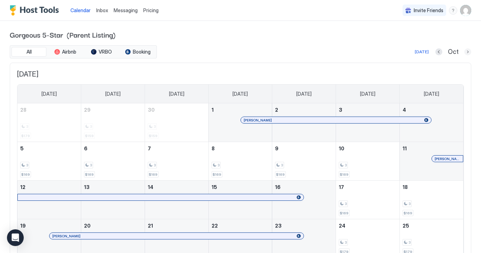
click at [466, 51] on button "Next month" at bounding box center [467, 51] width 7 height 7
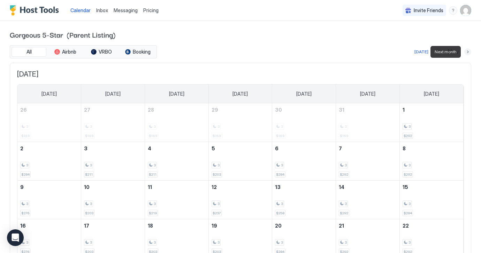
click at [466, 51] on button "Next month" at bounding box center [467, 51] width 7 height 7
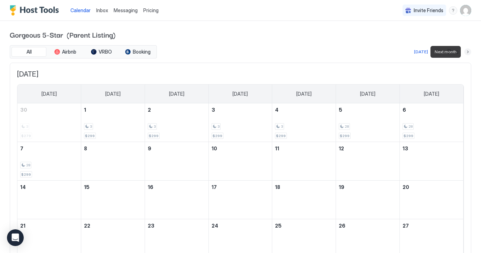
click at [466, 51] on button "Next month" at bounding box center [467, 51] width 7 height 7
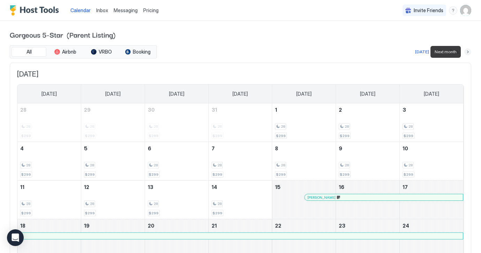
click at [466, 51] on button "Next month" at bounding box center [467, 51] width 7 height 7
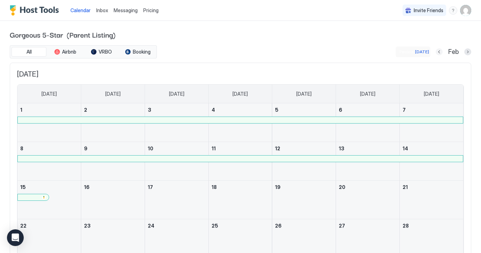
click at [439, 50] on button "Previous month" at bounding box center [438, 51] width 7 height 7
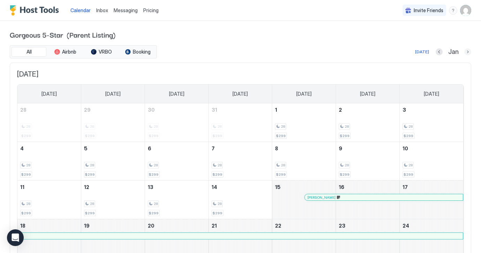
click at [470, 51] on button "Next month" at bounding box center [467, 51] width 7 height 7
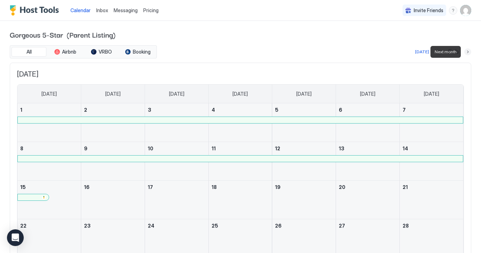
click at [468, 51] on button "Next month" at bounding box center [467, 51] width 7 height 7
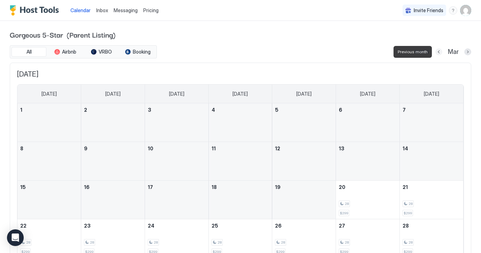
click at [438, 52] on button "Previous month" at bounding box center [438, 51] width 7 height 7
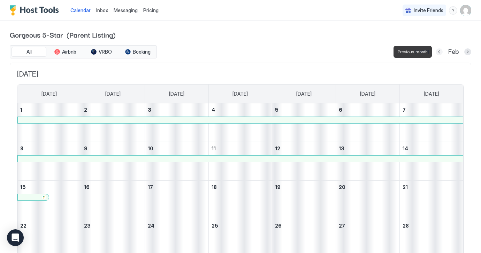
click at [438, 52] on button "Previous month" at bounding box center [438, 51] width 7 height 7
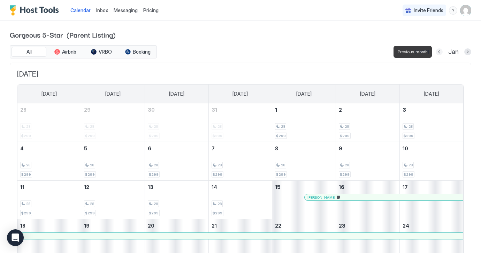
click at [439, 52] on button "Previous month" at bounding box center [438, 51] width 7 height 7
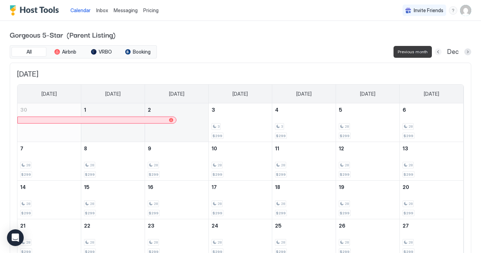
click at [439, 52] on button "Previous month" at bounding box center [437, 51] width 7 height 7
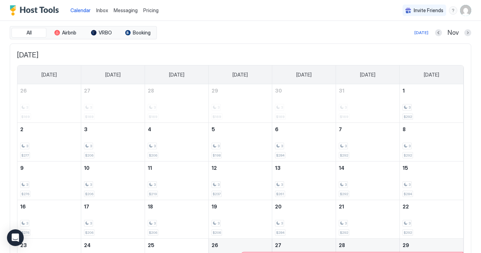
scroll to position [19, 0]
click at [439, 32] on button "Previous month" at bounding box center [438, 33] width 7 height 7
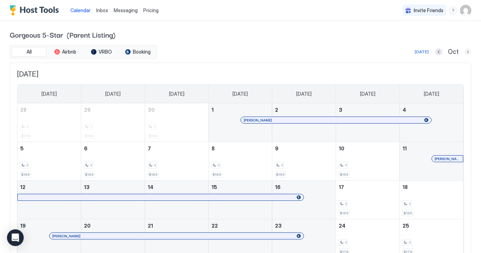
scroll to position [0, 0]
click at [467, 52] on button "Next month" at bounding box center [467, 51] width 7 height 7
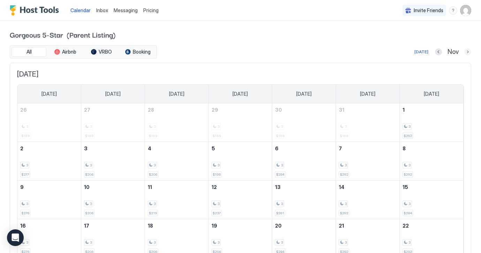
click at [467, 52] on button "Next month" at bounding box center [467, 51] width 7 height 7
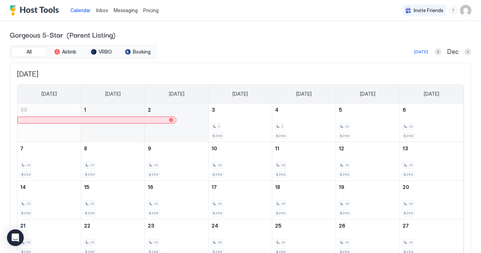
click at [150, 10] on span "Pricing" at bounding box center [150, 10] width 15 height 6
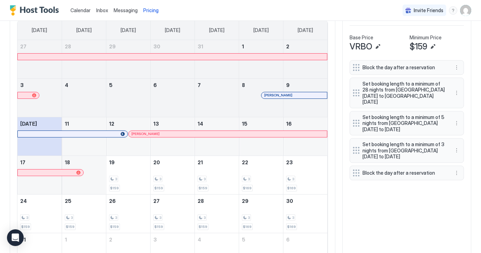
scroll to position [229, 0]
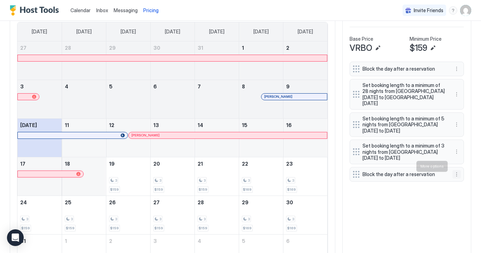
click at [456, 170] on button "More options" at bounding box center [456, 174] width 8 height 8
click at [427, 176] on span "Edit" at bounding box center [425, 176] width 8 height 5
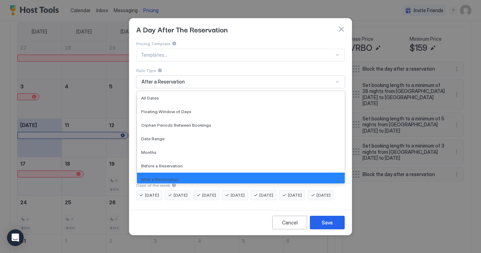
click at [338, 79] on div at bounding box center [337, 82] width 6 height 6
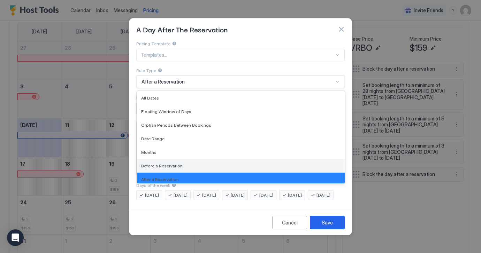
click at [178, 163] on span "Before a Reservation" at bounding box center [161, 165] width 41 height 5
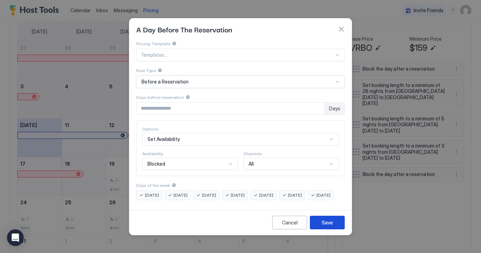
click at [328, 226] on div "Save" at bounding box center [327, 222] width 11 height 7
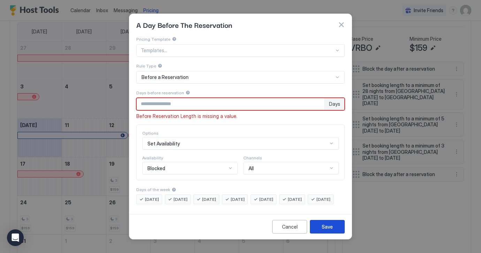
click at [330, 231] on div "Save" at bounding box center [327, 226] width 11 height 7
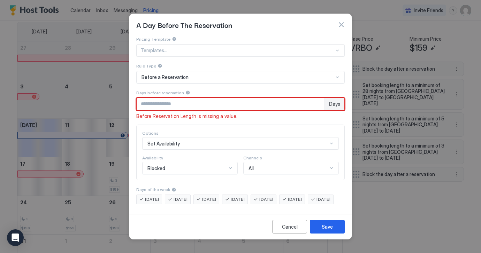
click at [318, 99] on input "*" at bounding box center [231, 104] width 188 height 12
type input "*"
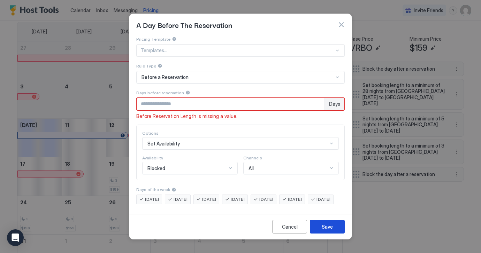
click at [329, 231] on div "Save" at bounding box center [327, 226] width 11 height 7
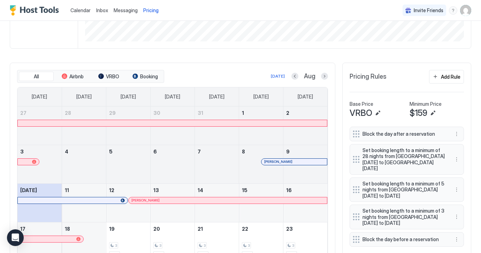
scroll to position [115, 0]
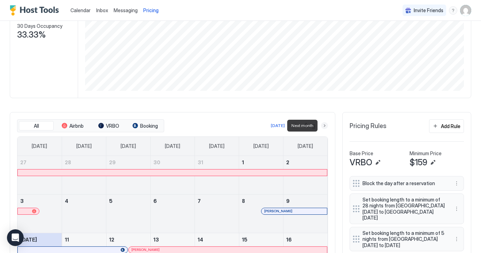
click at [323, 126] on button "Next month" at bounding box center [324, 125] width 7 height 7
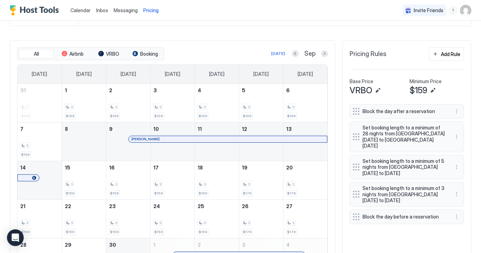
scroll to position [186, 0]
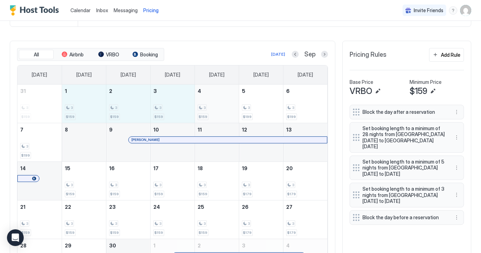
drag, startPoint x: 83, startPoint y: 106, endPoint x: 222, endPoint y: 109, distance: 139.0
click at [222, 109] on tr "31 3 $159 1 3 $159 2 3 $159 3 3 $159 4 3 $159 5 3 $199 6 3 $199" at bounding box center [172, 104] width 310 height 39
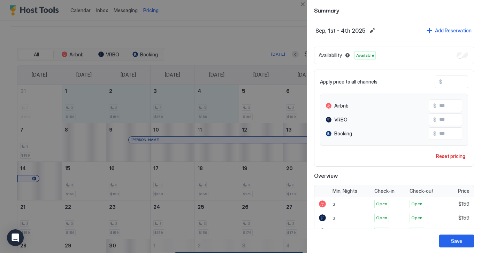
click at [455, 78] on input "***" at bounding box center [470, 82] width 56 height 12
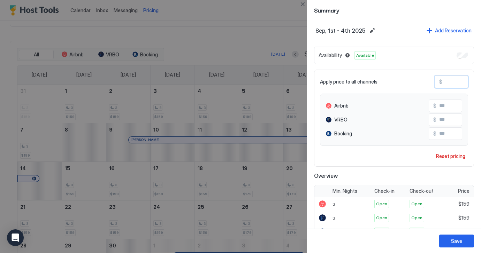
click at [455, 78] on input "***" at bounding box center [470, 82] width 56 height 12
type input "*"
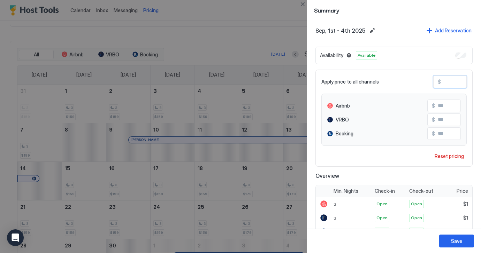
type input "**"
type input "***"
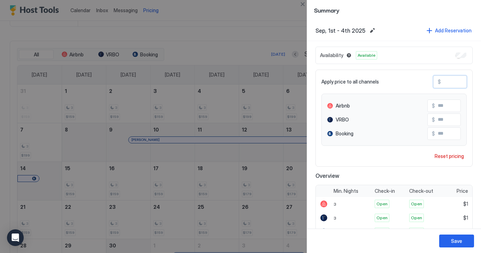
type input "***"
click at [452, 240] on div "Save" at bounding box center [456, 241] width 11 height 7
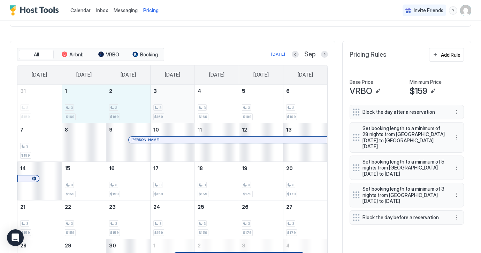
drag, startPoint x: 86, startPoint y: 113, endPoint x: 183, endPoint y: 110, distance: 96.9
click at [183, 110] on tr "31 3 $159 1 3 $169 2 3 $169 3 3 $169 4 3 $169 5 3 $199 6 3 $199" at bounding box center [172, 104] width 310 height 39
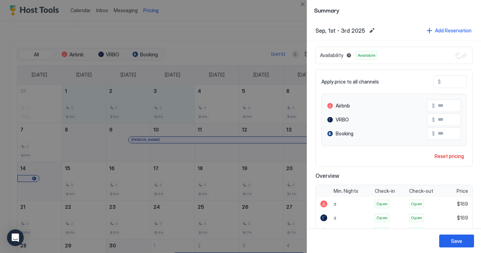
click at [241, 33] on div at bounding box center [240, 126] width 481 height 253
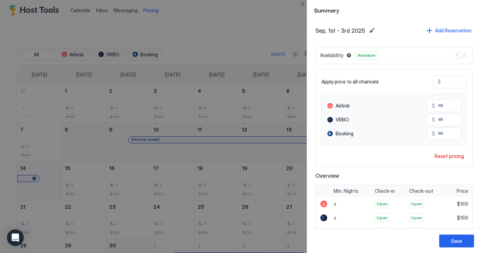
scroll to position [0, 0]
click at [441, 157] on div "Reset pricing" at bounding box center [448, 156] width 29 height 7
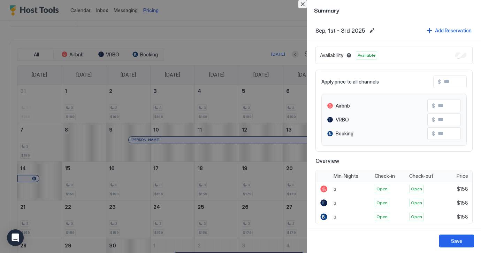
click at [303, 5] on button "Close" at bounding box center [302, 4] width 8 height 8
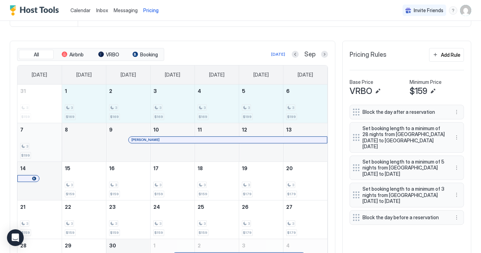
drag, startPoint x: 80, startPoint y: 110, endPoint x: 28, endPoint y: 150, distance: 66.1
click at [28, 150] on tbody "31 3 $159 1 3 $169 2 3 $169 3 3 $169 4 3 $169 5 3 $199 6 3 $199 7 3 $199 8 9 [P…" at bounding box center [172, 181] width 310 height 193
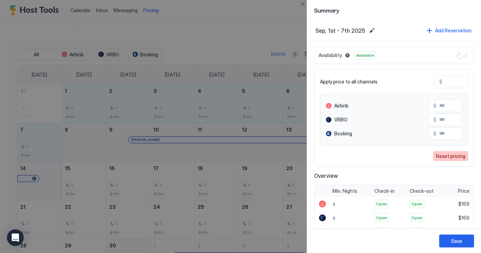
click at [451, 157] on div "Reset pricing" at bounding box center [450, 156] width 29 height 7
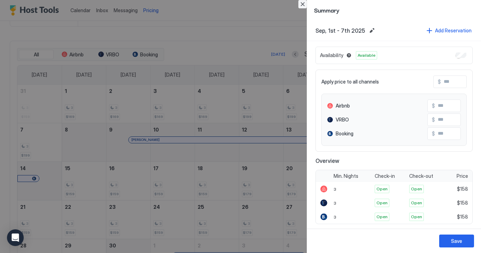
click at [302, 3] on button "Close" at bounding box center [302, 4] width 8 height 8
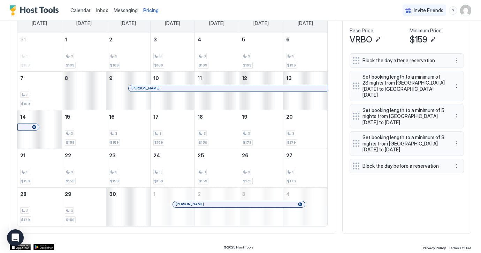
scroll to position [237, 0]
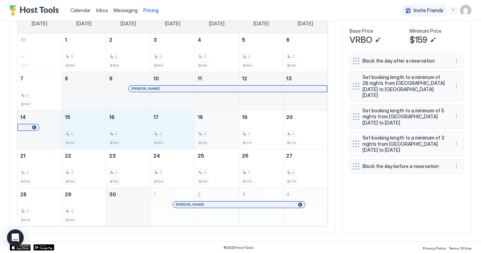
drag, startPoint x: 88, startPoint y: 134, endPoint x: 213, endPoint y: 137, distance: 124.0
click at [213, 137] on tr "14 15 3 $159 16 3 $159 17 3 $159 18 3 $159 19 3 $179 20 3 $179" at bounding box center [172, 129] width 310 height 39
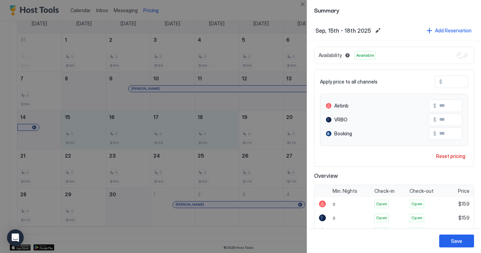
click at [458, 84] on input "***" at bounding box center [470, 82] width 56 height 12
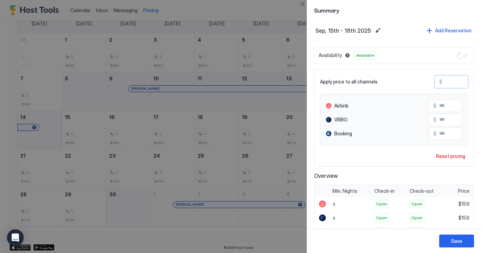
click at [458, 84] on input "***" at bounding box center [470, 82] width 56 height 12
type input "*"
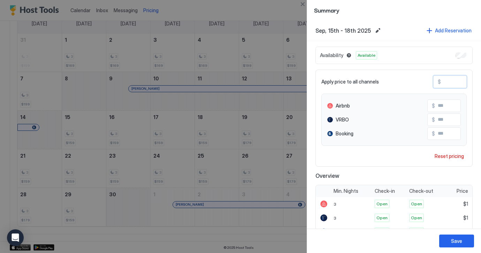
type input "**"
type input "***"
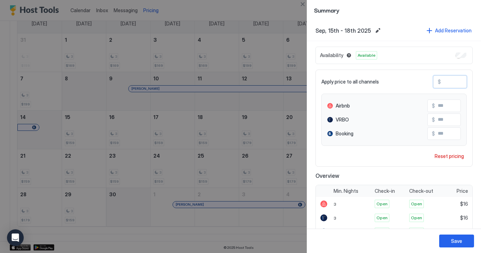
type input "***"
click at [457, 240] on div "Save" at bounding box center [456, 241] width 11 height 7
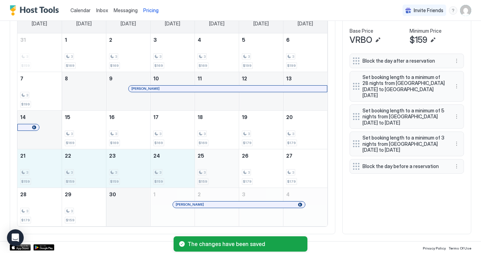
drag, startPoint x: 44, startPoint y: 172, endPoint x: 209, endPoint y: 172, distance: 164.4
click at [209, 172] on tr "21 3 $159 22 3 $159 23 3 $159 24 3 $159 25 3 $159 26 3 $179 27 3 $179" at bounding box center [172, 168] width 310 height 39
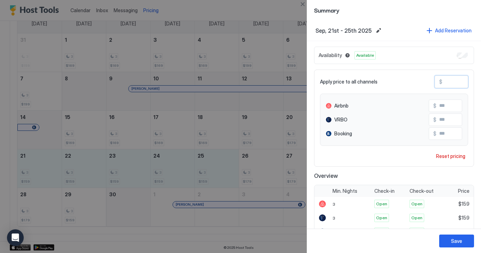
click at [453, 80] on input "***" at bounding box center [470, 82] width 56 height 12
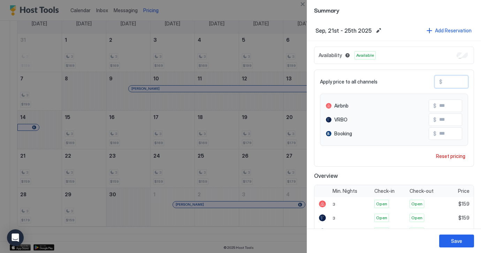
type input "*"
type input "**"
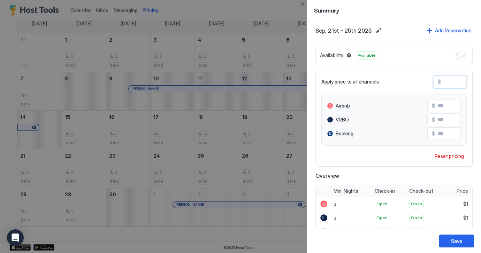
type input "**"
type input "***"
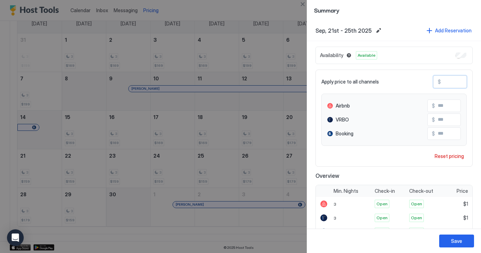
type input "***"
click at [456, 240] on div "Save" at bounding box center [456, 241] width 11 height 7
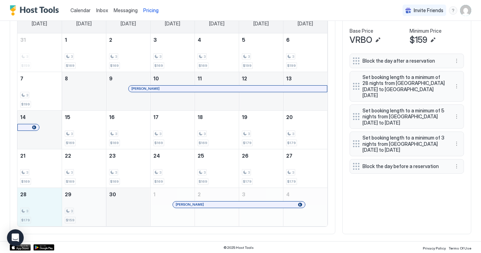
drag, startPoint x: 44, startPoint y: 210, endPoint x: 76, endPoint y: 206, distance: 32.8
click at [76, 206] on tr "28 3 $179 29 3 $159 30 1 [PERSON_NAME] 2 3 4" at bounding box center [172, 207] width 310 height 39
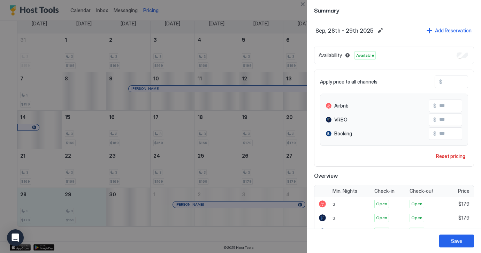
click at [458, 83] on input "***" at bounding box center [470, 82] width 56 height 12
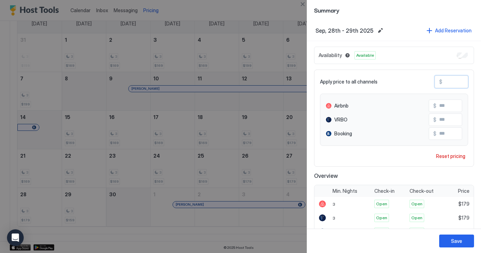
click at [458, 83] on input "***" at bounding box center [470, 82] width 56 height 12
type input "*"
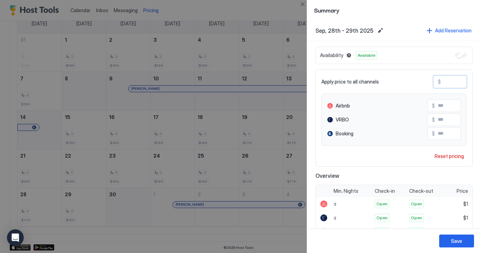
type input "**"
type input "***"
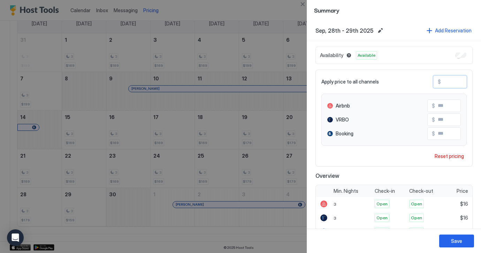
type input "***"
click at [456, 240] on div "Save" at bounding box center [456, 241] width 11 height 7
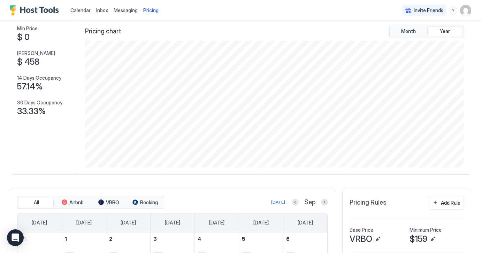
scroll to position [38, 0]
click at [325, 203] on button "Next month" at bounding box center [324, 202] width 7 height 7
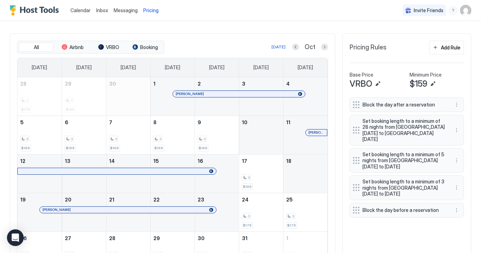
scroll to position [135, 0]
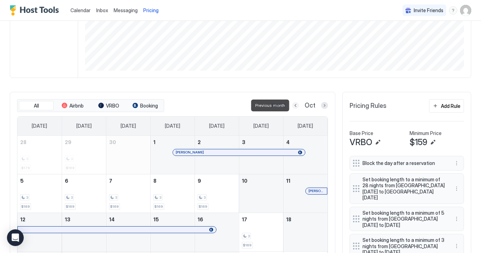
click at [295, 106] on button "Previous month" at bounding box center [295, 105] width 7 height 7
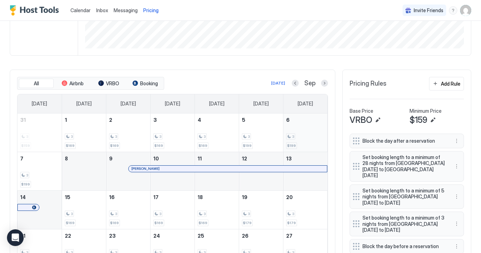
scroll to position [155, 0]
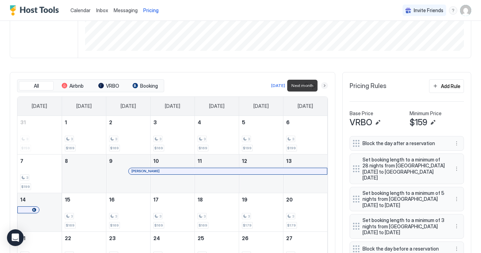
click at [323, 85] on button "Next month" at bounding box center [324, 85] width 7 height 7
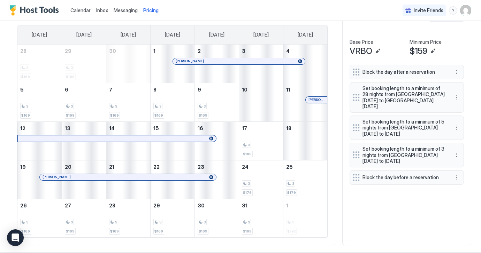
scroll to position [227, 0]
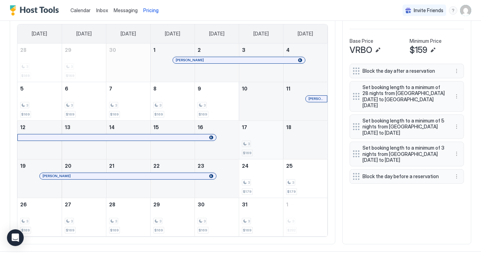
click at [248, 133] on div "3 $169" at bounding box center [261, 140] width 38 height 33
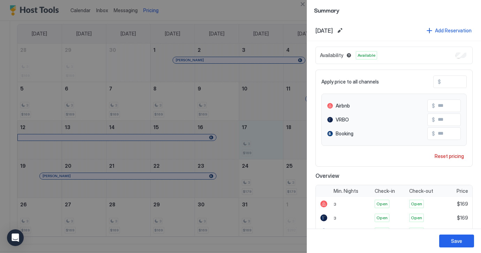
click at [458, 84] on input "***" at bounding box center [469, 82] width 56 height 12
type input "*"
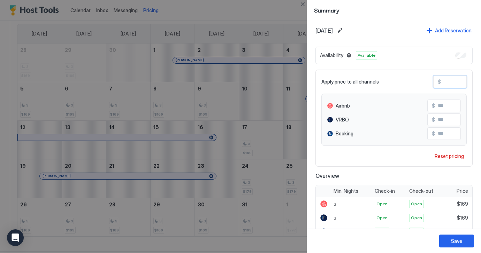
type input "*"
type input "**"
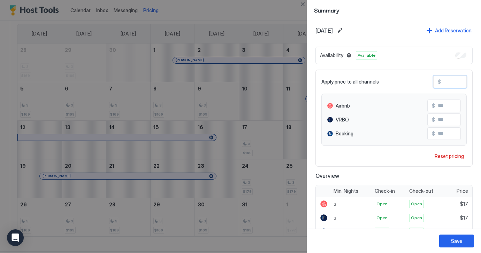
type input "***"
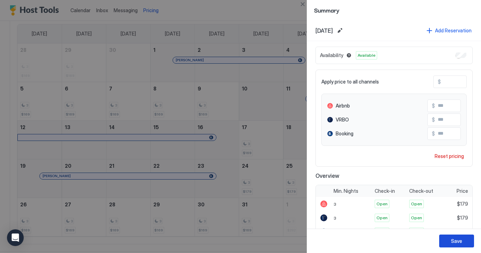
click at [456, 241] on div "Save" at bounding box center [456, 241] width 11 height 7
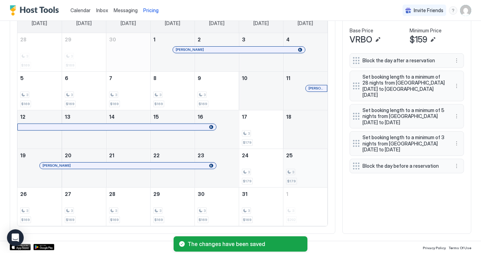
scroll to position [237, 0]
click at [256, 213] on div "3" at bounding box center [261, 211] width 38 height 7
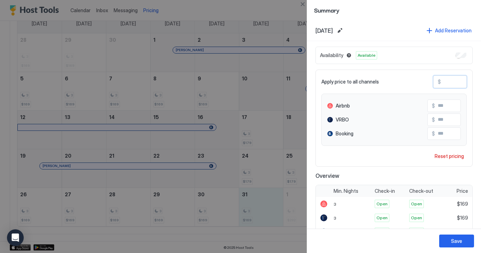
click at [458, 85] on input "***" at bounding box center [469, 82] width 56 height 12
type input "*"
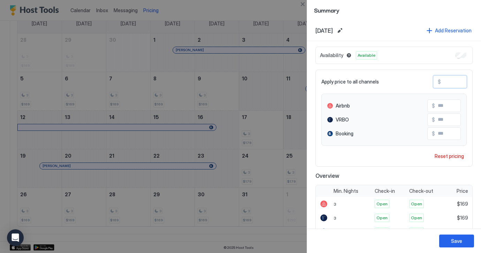
type input "*"
type input "**"
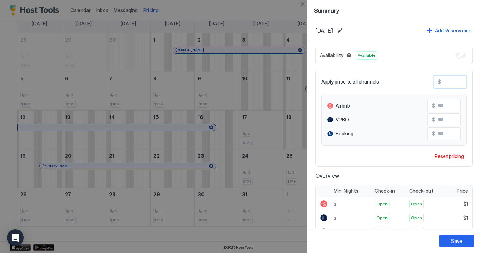
type input "***"
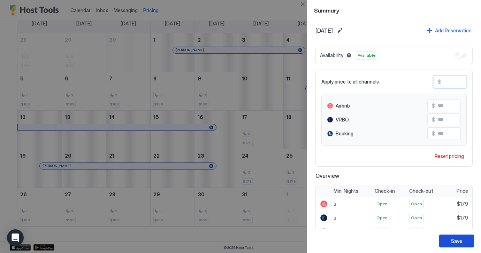
click at [455, 239] on div "Save" at bounding box center [456, 241] width 11 height 7
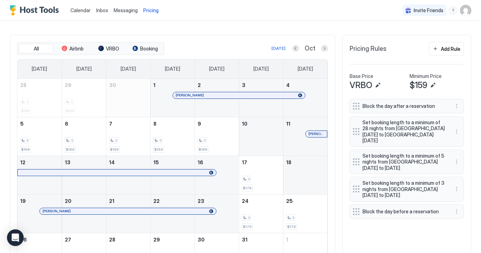
scroll to position [182, 0]
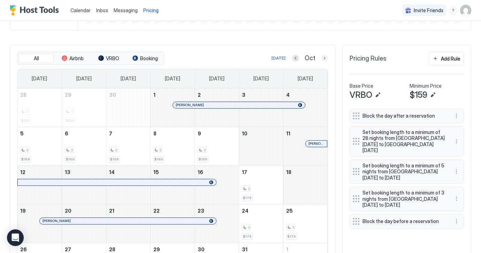
click at [324, 57] on button "Next month" at bounding box center [324, 58] width 7 height 7
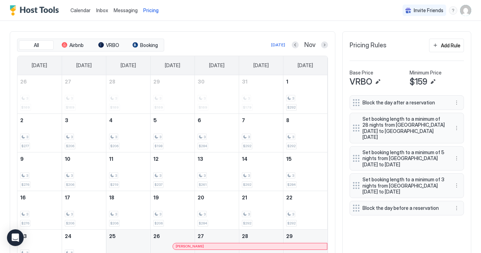
scroll to position [193, 0]
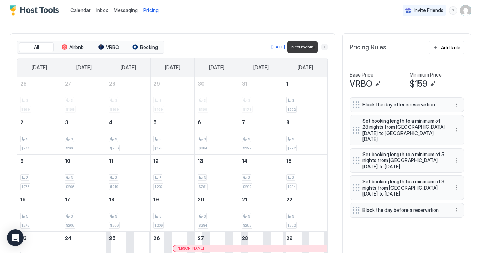
click at [325, 46] on button "Next month" at bounding box center [324, 47] width 7 height 7
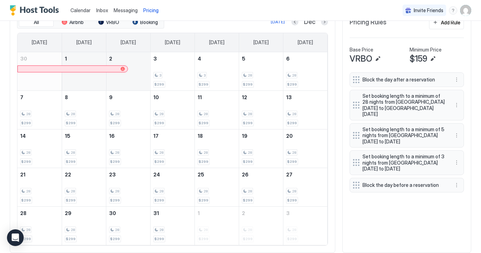
scroll to position [215, 0]
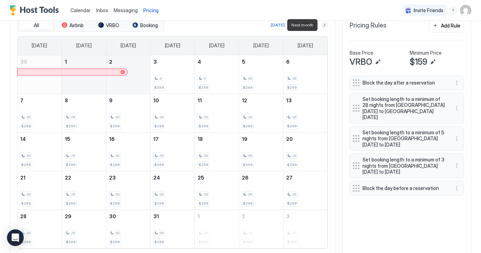
click at [323, 24] on button "Next month" at bounding box center [324, 25] width 7 height 7
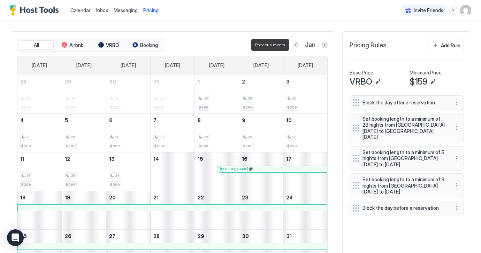
click at [296, 45] on button "Previous month" at bounding box center [295, 44] width 7 height 7
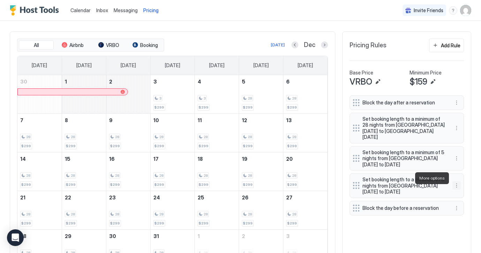
click at [455, 182] on button "More options" at bounding box center [456, 186] width 8 height 8
click at [422, 211] on span "Delete" at bounding box center [427, 210] width 13 height 5
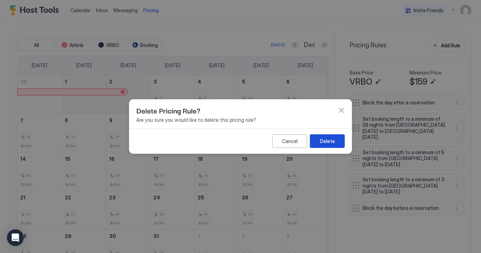
click at [331, 140] on div "Delete" at bounding box center [327, 141] width 15 height 7
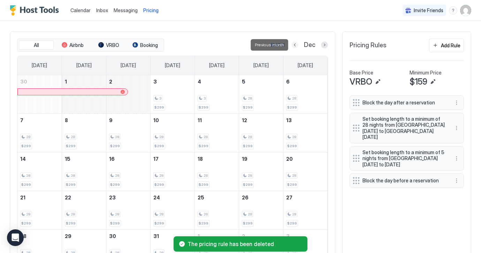
click at [296, 44] on button "Previous month" at bounding box center [294, 44] width 7 height 7
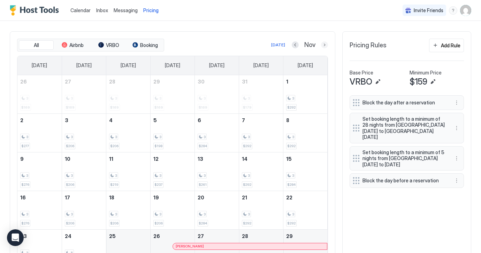
click at [323, 44] on button "Next month" at bounding box center [324, 44] width 7 height 7
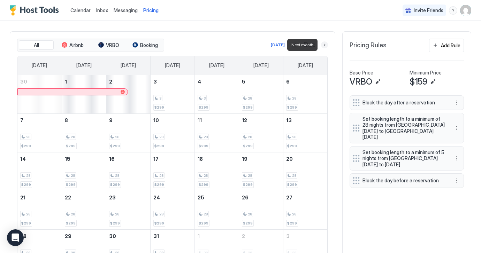
click at [323, 44] on button "Next month" at bounding box center [324, 44] width 7 height 7
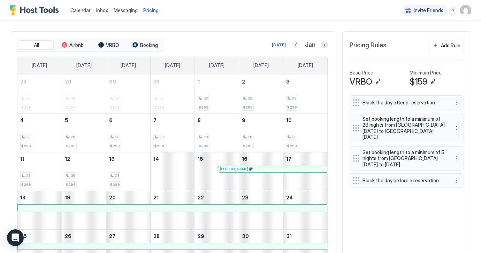
click at [296, 44] on button "Previous month" at bounding box center [295, 44] width 7 height 7
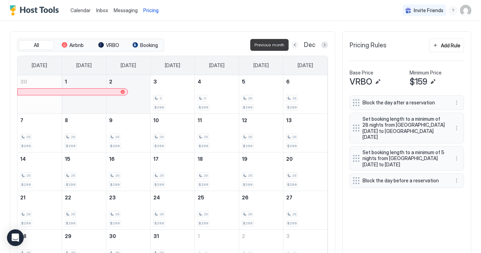
click at [296, 44] on button "Previous month" at bounding box center [294, 44] width 7 height 7
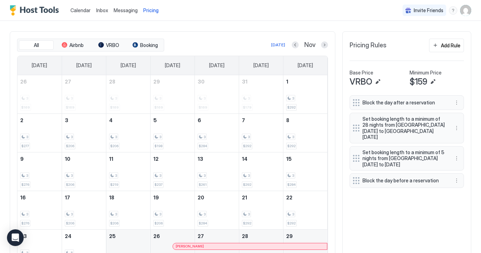
click at [80, 10] on span "Calendar" at bounding box center [80, 10] width 20 height 6
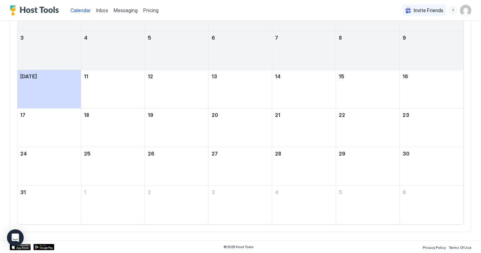
scroll to position [48, 0]
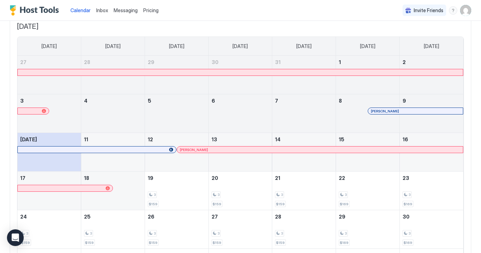
click at [151, 11] on span "Pricing" at bounding box center [150, 10] width 15 height 6
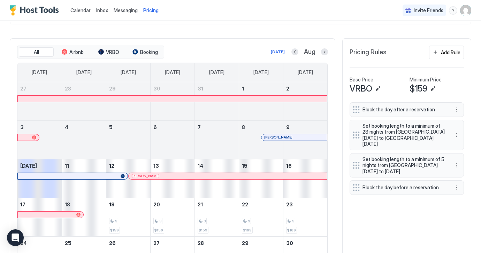
scroll to position [186, 0]
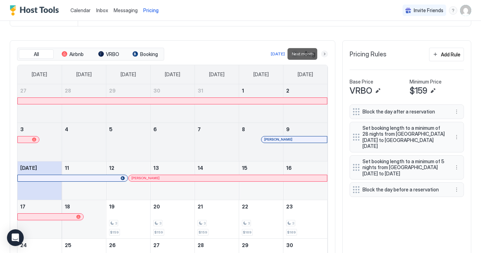
click at [325, 53] on button "Next month" at bounding box center [324, 54] width 7 height 7
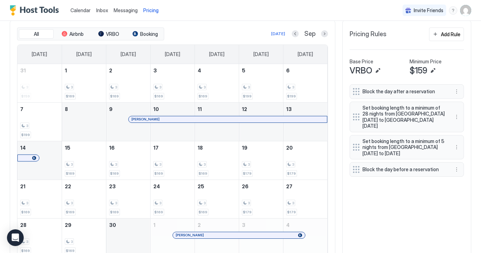
scroll to position [203, 0]
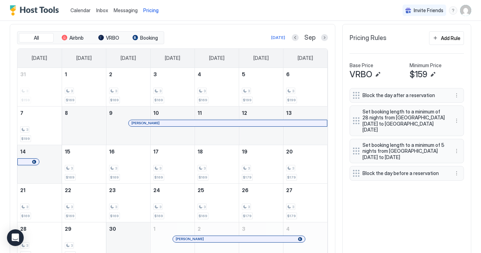
click at [327, 34] on div at bounding box center [324, 37] width 7 height 7
click at [324, 38] on button "Next month" at bounding box center [324, 37] width 7 height 7
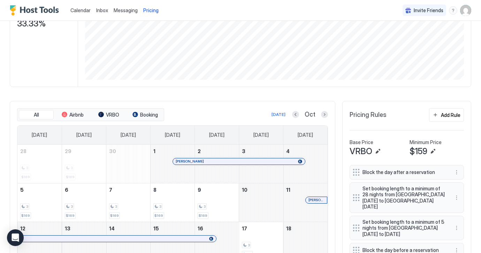
scroll to position [118, 0]
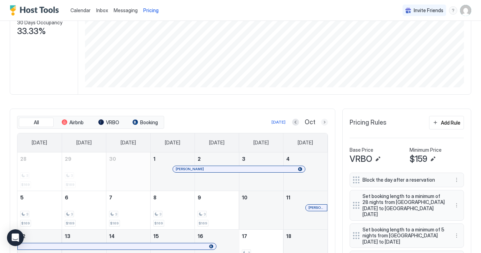
click at [323, 121] on button "Next month" at bounding box center [324, 122] width 7 height 7
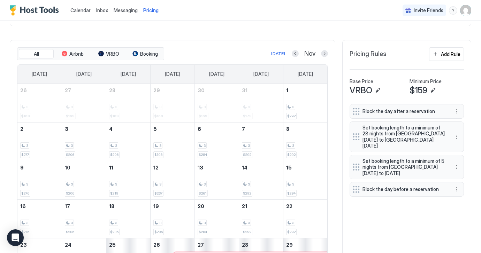
scroll to position [195, 0]
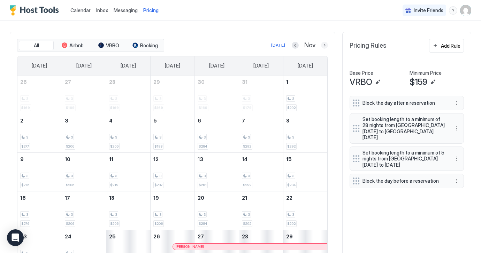
click at [324, 44] on button "Next month" at bounding box center [324, 45] width 7 height 7
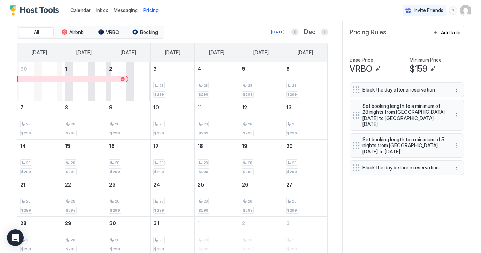
scroll to position [208, 0]
click at [323, 33] on button "Next month" at bounding box center [324, 32] width 7 height 7
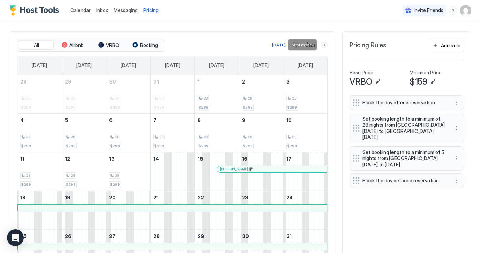
click at [323, 46] on button "Next month" at bounding box center [324, 44] width 7 height 7
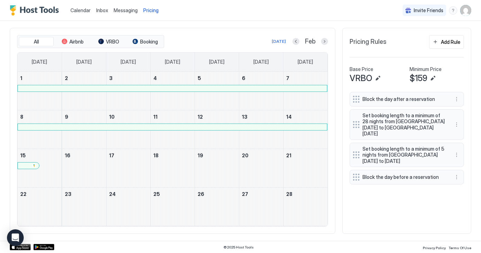
scroll to position [199, 0]
click at [324, 41] on button "Next month" at bounding box center [324, 41] width 7 height 7
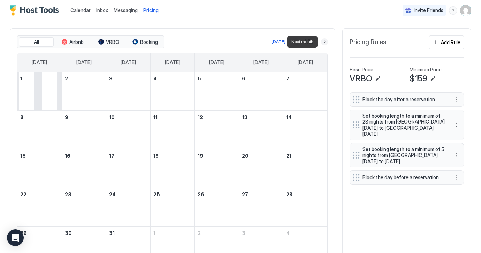
scroll to position [185, 0]
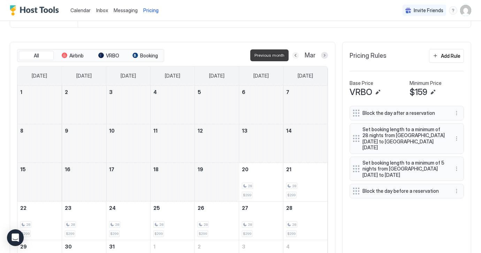
click at [296, 56] on button "Previous month" at bounding box center [295, 55] width 7 height 7
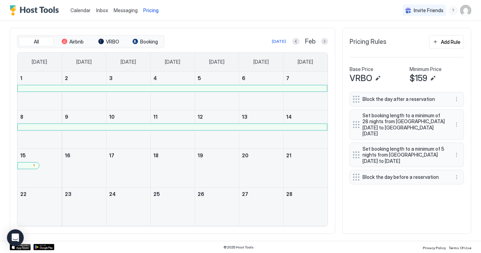
scroll to position [199, 0]
click at [80, 9] on span "Calendar" at bounding box center [80, 10] width 20 height 6
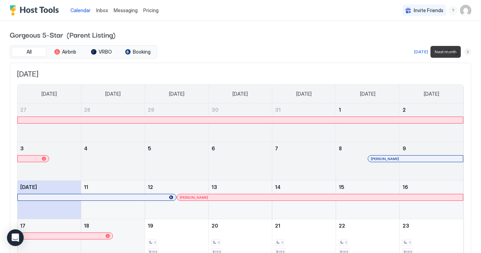
click at [466, 51] on button "Next month" at bounding box center [467, 51] width 7 height 7
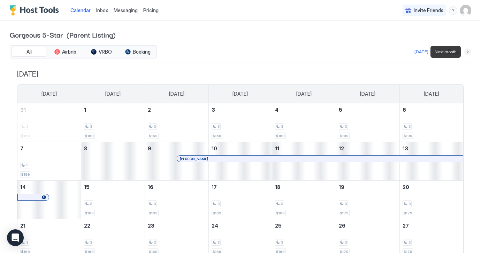
click at [467, 53] on button "Next month" at bounding box center [467, 51] width 7 height 7
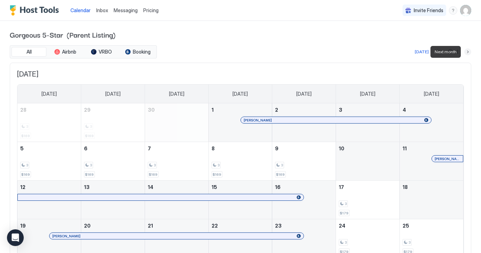
click at [468, 51] on button "Next month" at bounding box center [467, 51] width 7 height 7
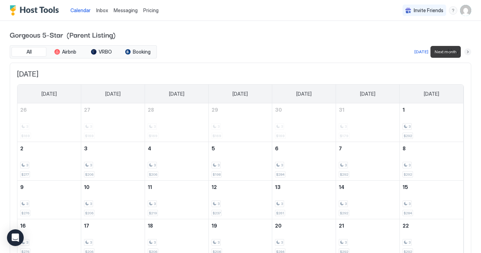
click at [468, 51] on button "Next month" at bounding box center [467, 51] width 7 height 7
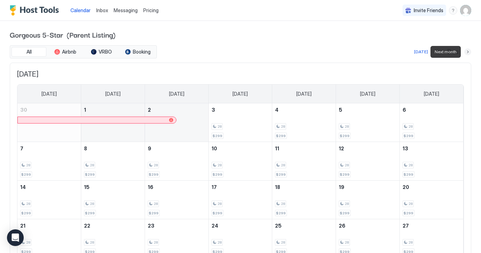
click at [468, 51] on button "Next month" at bounding box center [467, 51] width 7 height 7
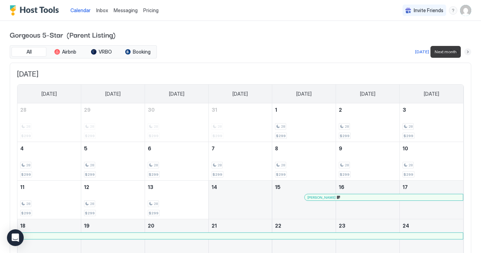
click at [468, 51] on button "Next month" at bounding box center [467, 51] width 7 height 7
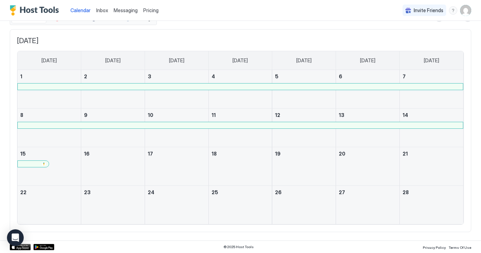
scroll to position [33, 0]
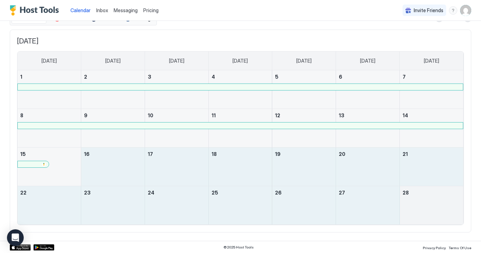
drag, startPoint x: 117, startPoint y: 161, endPoint x: 449, endPoint y: 210, distance: 336.0
click at [449, 210] on tbody "1 2 3 4 5 6 7 8 9 10 11 12 13 14 15 16 17 18 19 20 21 22 23 24 25 26 27 28" at bounding box center [240, 147] width 446 height 154
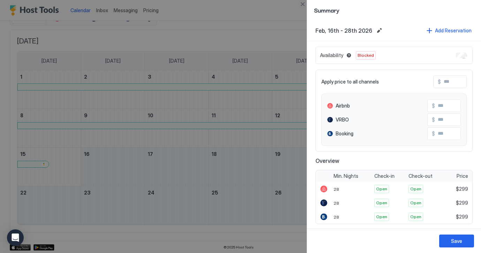
click at [366, 31] on span "Feb, 16th - 28th 2026" at bounding box center [343, 30] width 57 height 7
click at [375, 30] on button "Edit date range" at bounding box center [379, 30] width 8 height 8
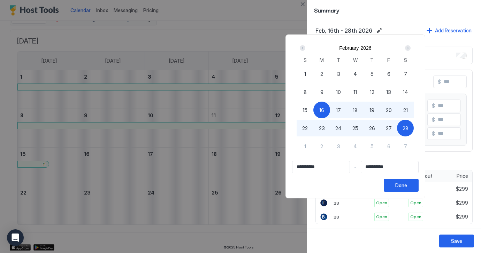
click at [410, 48] on div "Next" at bounding box center [408, 48] width 6 height 6
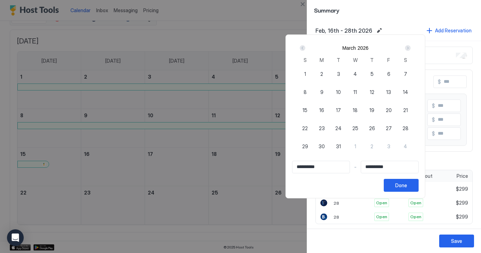
click at [324, 110] on span "16" at bounding box center [321, 110] width 5 height 7
type input "**********"
click at [305, 49] on div "Prev" at bounding box center [303, 48] width 6 height 6
click at [324, 108] on span "16" at bounding box center [321, 110] width 5 height 7
type input "**********"
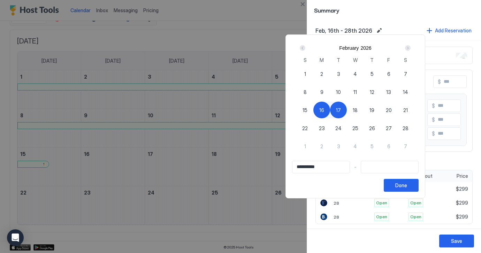
click at [410, 48] on div "Next" at bounding box center [408, 48] width 6 height 6
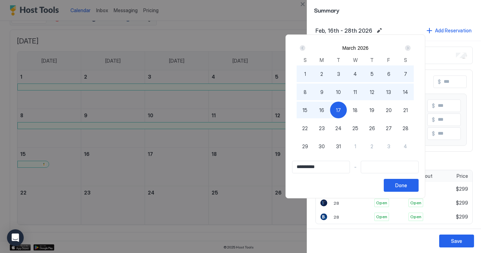
click at [341, 110] on span "17" at bounding box center [338, 110] width 5 height 7
type input "**********"
click at [407, 186] on div "Done" at bounding box center [401, 185] width 12 height 7
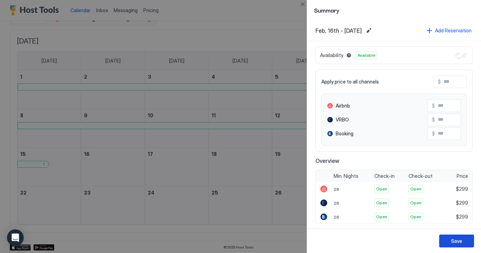
click at [455, 242] on div "Save" at bounding box center [456, 241] width 11 height 7
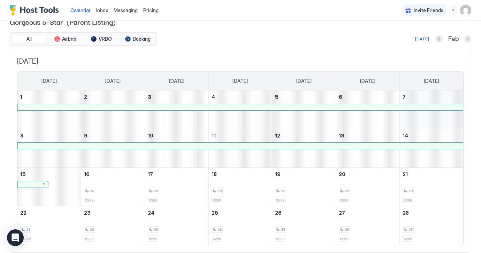
scroll to position [11, 0]
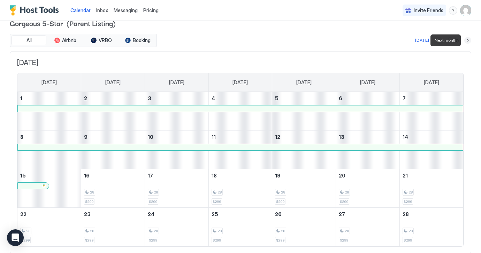
click at [468, 41] on button "Next month" at bounding box center [467, 40] width 7 height 7
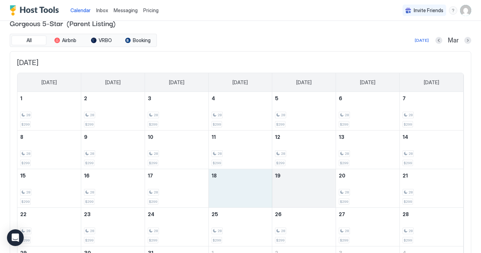
drag, startPoint x: 229, startPoint y: 190, endPoint x: 309, endPoint y: 187, distance: 79.8
click at [309, 187] on tr "15 28 $299 16 28 $299 17 28 $299 18 19 20 28 $299 21 28 $299" at bounding box center [240, 188] width 446 height 39
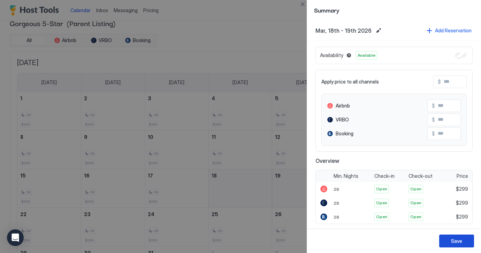
click at [459, 240] on div "Save" at bounding box center [456, 241] width 11 height 7
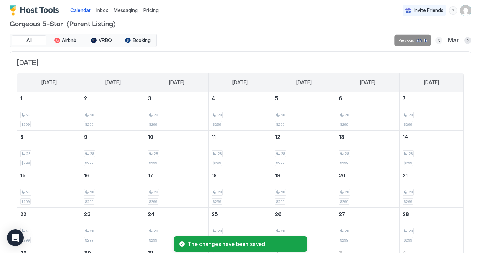
click at [438, 39] on button "Previous month" at bounding box center [438, 40] width 7 height 7
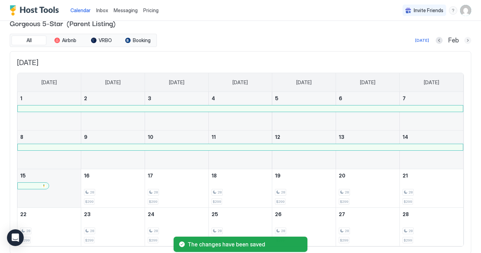
click at [467, 39] on button "Next month" at bounding box center [467, 40] width 7 height 7
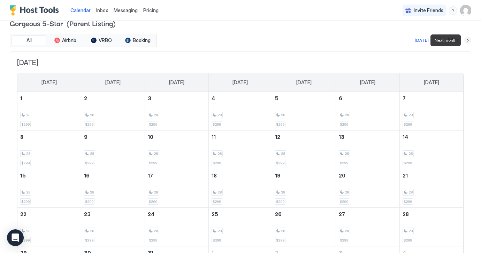
click at [468, 39] on button "Next month" at bounding box center [467, 40] width 7 height 7
click at [440, 39] on button "Previous month" at bounding box center [439, 40] width 7 height 7
click at [468, 40] on button "Next month" at bounding box center [467, 40] width 7 height 7
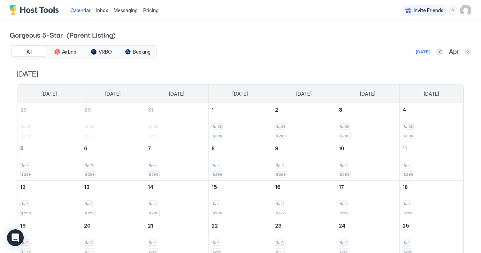
scroll to position [0, 0]
click at [441, 52] on button "Previous month" at bounding box center [439, 51] width 7 height 7
click at [440, 52] on button "Previous month" at bounding box center [438, 51] width 7 height 7
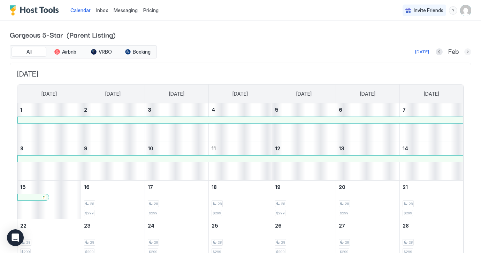
click at [468, 52] on button "Next month" at bounding box center [467, 51] width 7 height 7
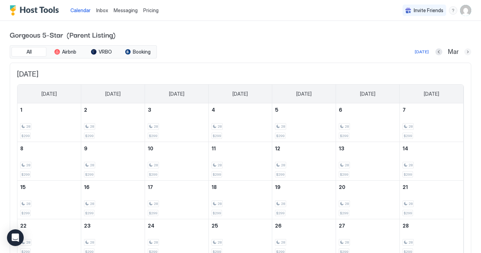
click at [468, 52] on button "Next month" at bounding box center [467, 51] width 7 height 7
click at [468, 51] on button "Next month" at bounding box center [467, 51] width 7 height 7
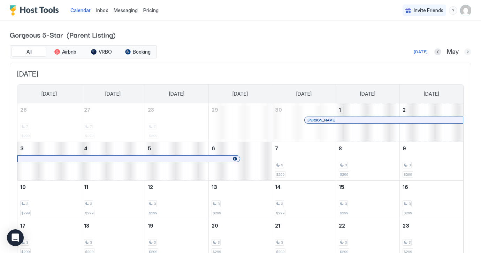
click at [467, 52] on button "Next month" at bounding box center [467, 51] width 7 height 7
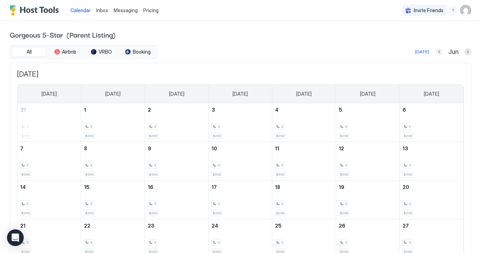
click at [439, 52] on button "Previous month" at bounding box center [438, 51] width 7 height 7
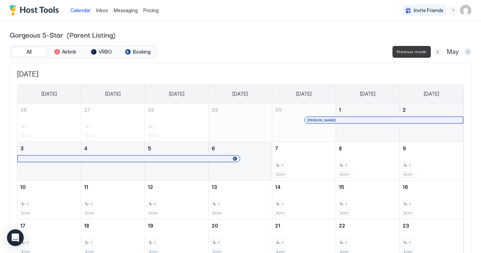
click at [439, 52] on button "Previous month" at bounding box center [437, 51] width 7 height 7
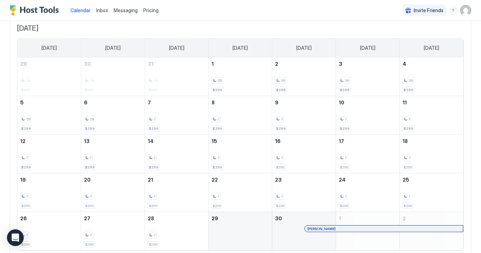
scroll to position [46, 0]
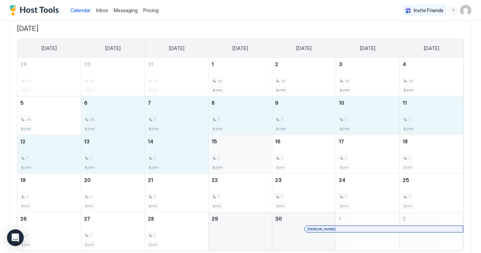
drag, startPoint x: 133, startPoint y: 116, endPoint x: 222, endPoint y: 144, distance: 92.9
click at [222, 144] on tbody "29 28 $299 30 28 $299 31 28 $299 1 28 $299 2 28 $299 3 28 $299 4 28 $299 5 28 $…" at bounding box center [240, 154] width 446 height 193
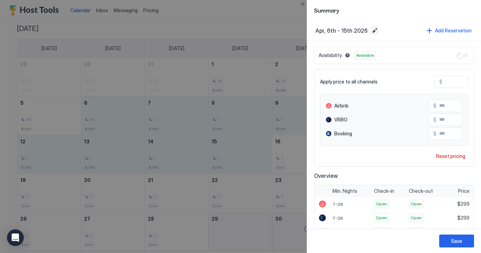
click at [372, 31] on button "Edit date range" at bounding box center [374, 30] width 8 height 8
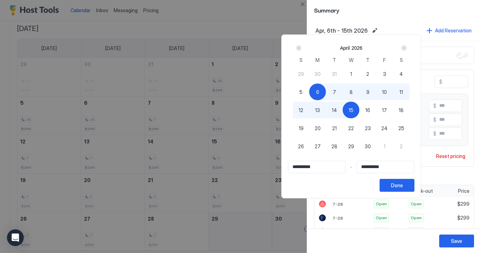
click at [233, 87] on div at bounding box center [240, 126] width 481 height 253
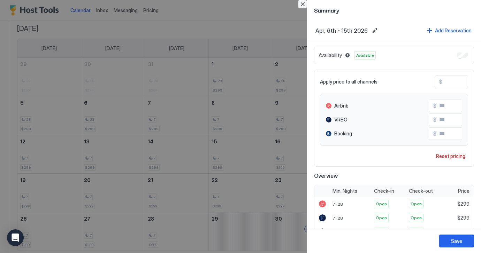
click at [303, 3] on button "Close" at bounding box center [302, 4] width 8 height 8
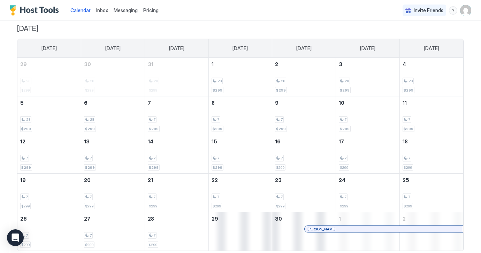
click at [148, 10] on span "Pricing" at bounding box center [150, 10] width 15 height 6
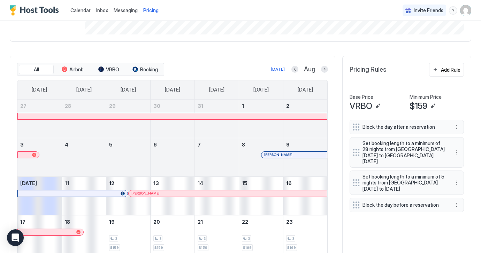
scroll to position [169, 0]
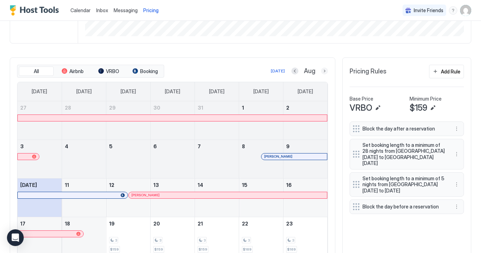
click at [324, 70] on button "Next month" at bounding box center [324, 71] width 7 height 7
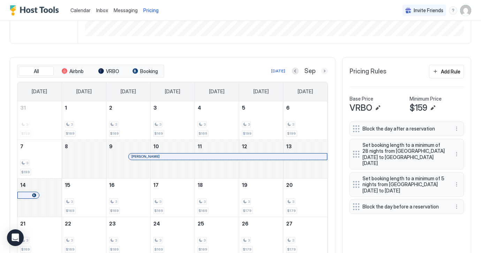
click at [325, 70] on button "Next month" at bounding box center [324, 71] width 7 height 7
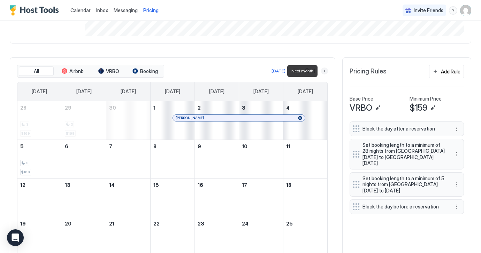
click at [325, 70] on button "Next month" at bounding box center [324, 71] width 7 height 7
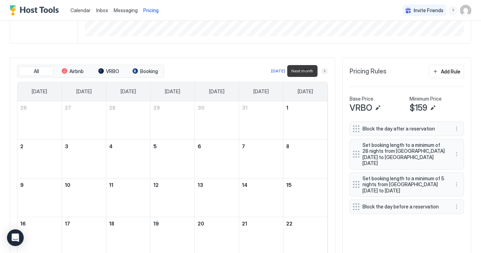
click at [325, 70] on button "Next month" at bounding box center [324, 71] width 7 height 7
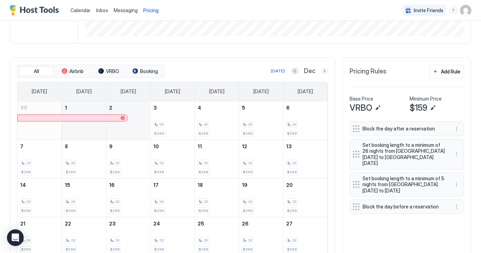
click at [324, 69] on button "Next month" at bounding box center [324, 71] width 7 height 7
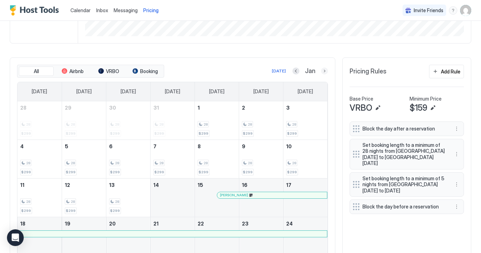
click at [326, 71] on button "Next month" at bounding box center [324, 71] width 7 height 7
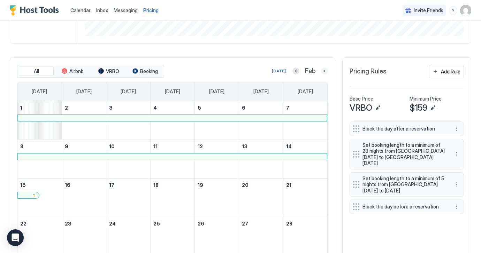
scroll to position [157, 0]
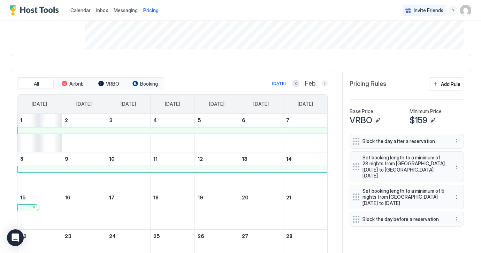
click at [323, 84] on button "Next month" at bounding box center [324, 83] width 7 height 7
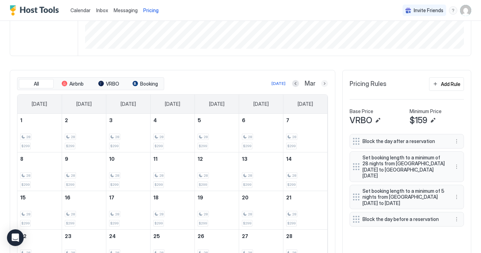
click at [324, 83] on button "Next month" at bounding box center [324, 83] width 7 height 7
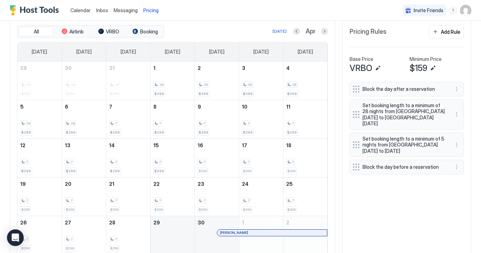
scroll to position [207, 0]
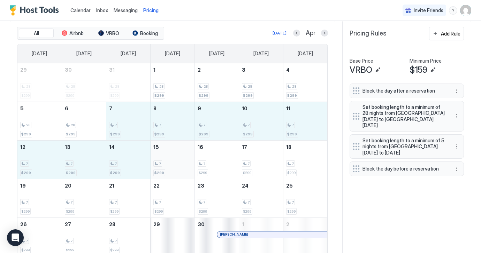
drag, startPoint x: 121, startPoint y: 128, endPoint x: 170, endPoint y: 159, distance: 57.9
click at [170, 159] on tbody "29 28 $299 30 28 $299 31 28 $299 1 28 $299 2 28 $299 3 28 $299 4 28 $299 5 28 $…" at bounding box center [172, 159] width 310 height 193
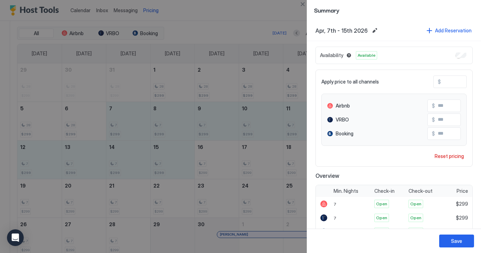
click at [269, 120] on div at bounding box center [240, 126] width 481 height 253
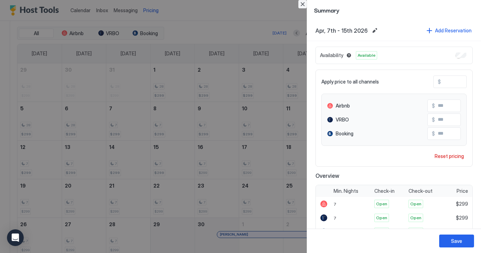
click at [302, 5] on button "Close" at bounding box center [302, 4] width 8 height 8
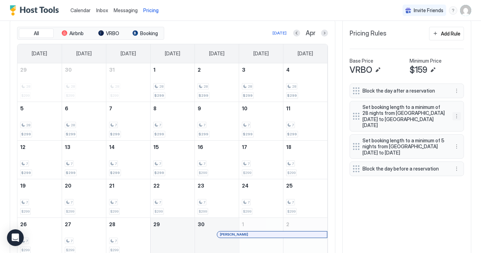
click at [456, 114] on button "More options" at bounding box center [456, 116] width 8 height 8
click at [429, 122] on div "Edit" at bounding box center [446, 122] width 70 height 11
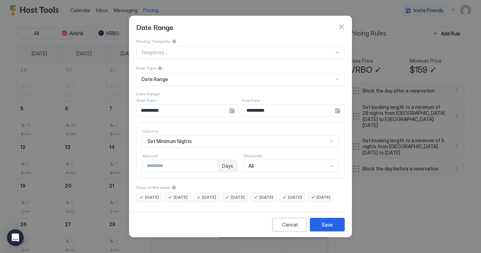
click at [239, 105] on div "**********" at bounding box center [187, 111] width 103 height 13
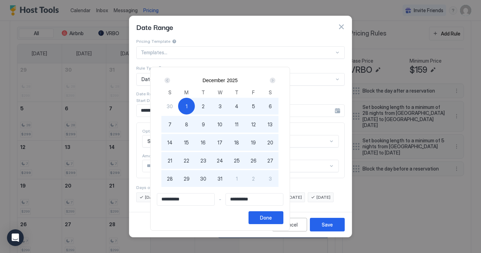
click at [275, 80] on div "Next" at bounding box center [273, 81] width 6 height 6
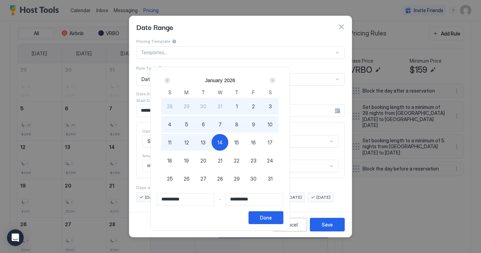
click at [275, 80] on div "Next" at bounding box center [273, 81] width 6 height 6
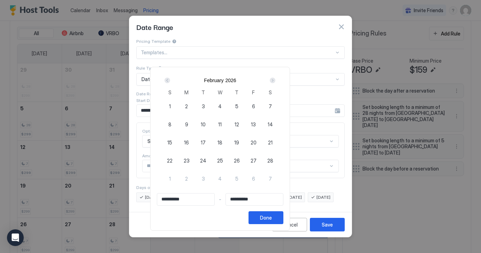
click at [275, 80] on div "Next" at bounding box center [273, 81] width 6 height 6
click at [170, 80] on div "Prev" at bounding box center [167, 81] width 6 height 6
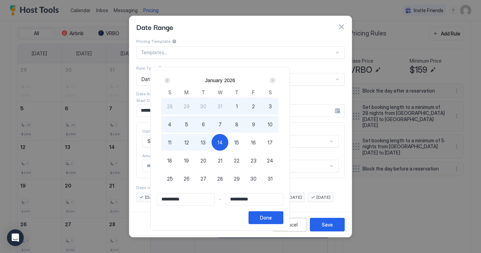
click at [275, 80] on div "Next" at bounding box center [273, 81] width 6 height 6
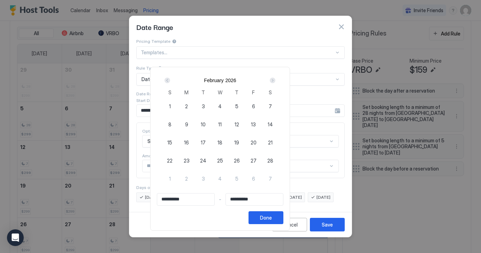
click at [275, 80] on div "Next" at bounding box center [273, 81] width 6 height 6
click at [222, 142] on span "15" at bounding box center [219, 142] width 5 height 7
type input "**********"
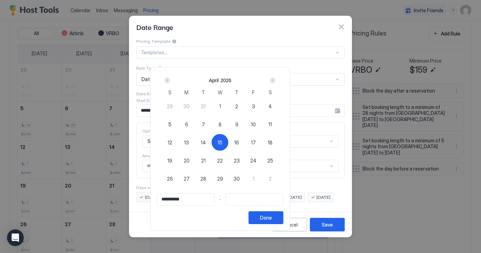
click at [170, 81] on div "Prev" at bounding box center [167, 81] width 6 height 6
click at [195, 107] on div "1" at bounding box center [186, 106] width 17 height 17
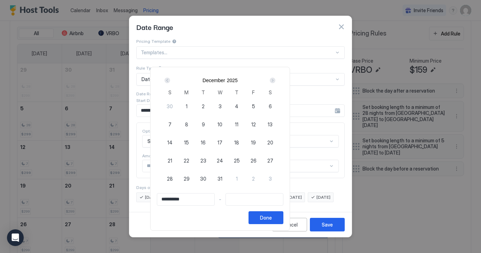
type input "**********"
click at [195, 108] on div "1" at bounding box center [186, 106] width 17 height 17
click at [275, 81] on div "Next" at bounding box center [273, 81] width 6 height 6
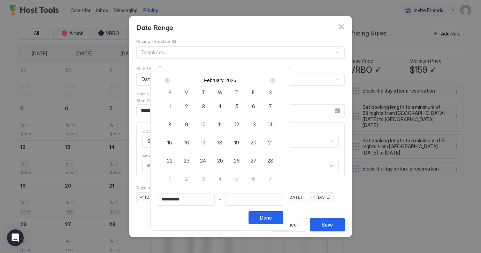
click at [275, 81] on div "Next" at bounding box center [273, 81] width 6 height 6
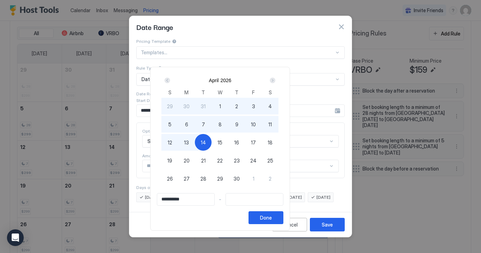
type input "**********"
click at [222, 142] on span "15" at bounding box center [219, 142] width 5 height 7
type input "**********"
click at [272, 220] on div "Done" at bounding box center [266, 217] width 12 height 7
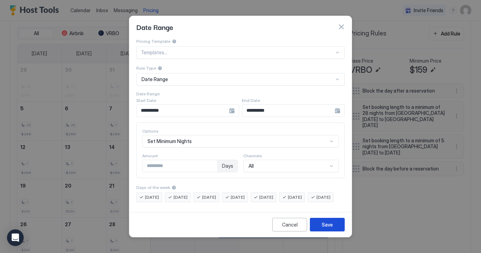
click at [325, 229] on div "Save" at bounding box center [327, 224] width 11 height 7
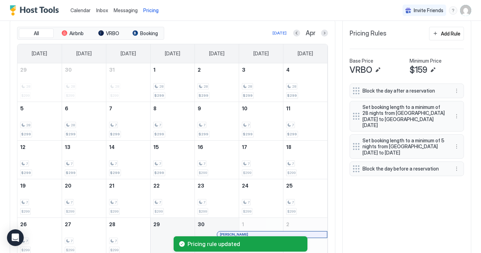
click at [80, 9] on span "Calendar" at bounding box center [80, 10] width 20 height 6
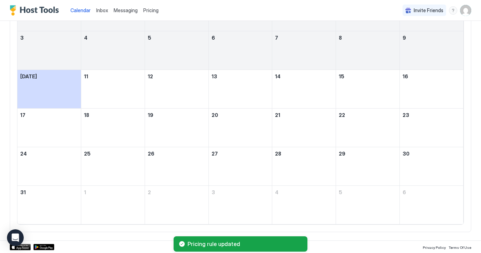
scroll to position [48, 0]
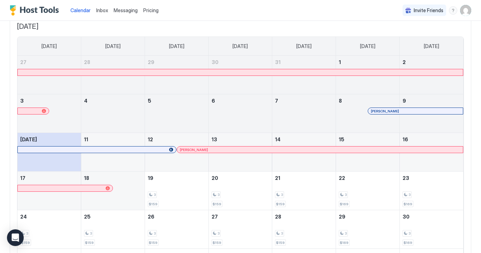
click at [150, 9] on span "Pricing" at bounding box center [150, 10] width 15 height 6
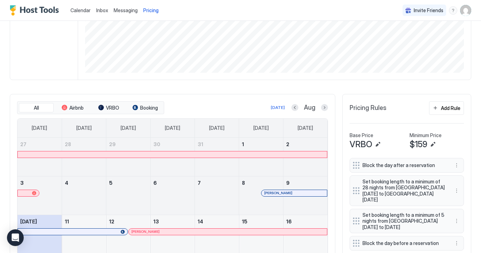
scroll to position [133, 0]
click at [323, 105] on button "Next month" at bounding box center [324, 107] width 7 height 7
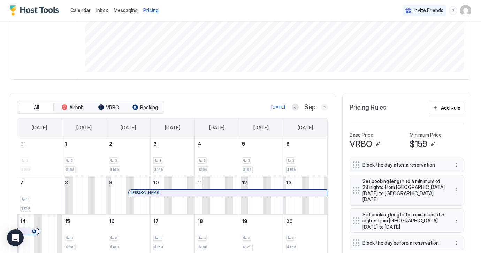
click at [324, 106] on button "Next month" at bounding box center [324, 107] width 7 height 7
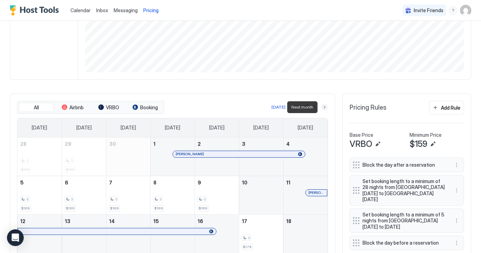
click at [324, 106] on button "Next month" at bounding box center [324, 107] width 7 height 7
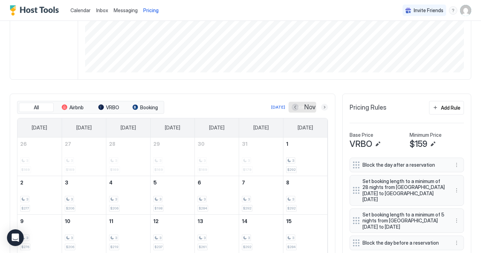
click at [324, 107] on button "Next month" at bounding box center [324, 107] width 7 height 7
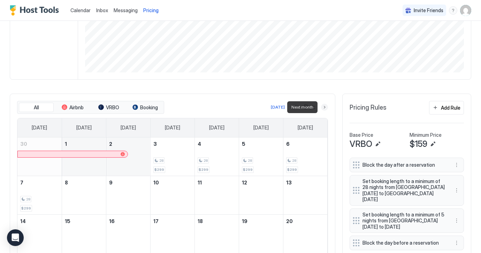
click at [324, 107] on button "Next month" at bounding box center [324, 107] width 7 height 7
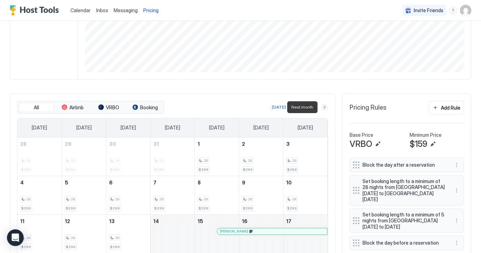
click at [324, 107] on button "Next month" at bounding box center [324, 107] width 7 height 7
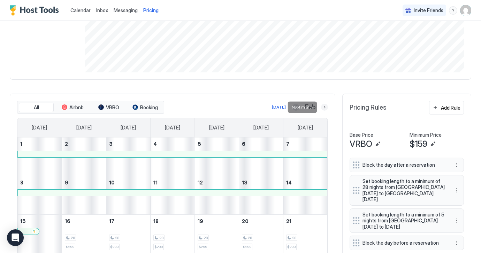
click at [325, 106] on button "Next month" at bounding box center [324, 107] width 7 height 7
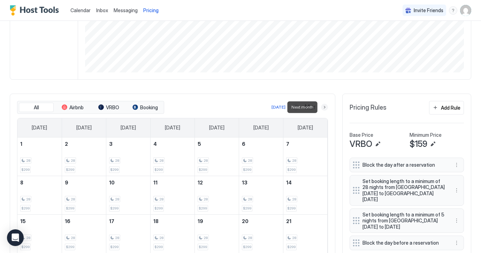
click at [324, 106] on button "Next month" at bounding box center [324, 107] width 7 height 7
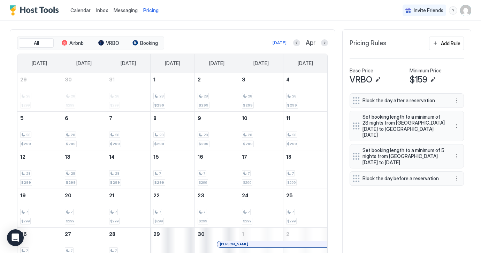
scroll to position [192, 0]
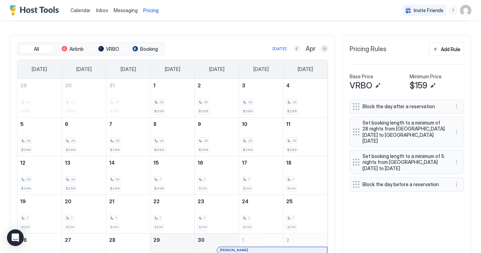
click at [295, 49] on button "Previous month" at bounding box center [296, 48] width 7 height 7
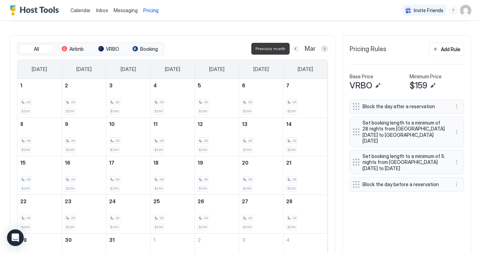
click at [295, 49] on button "Previous month" at bounding box center [295, 48] width 7 height 7
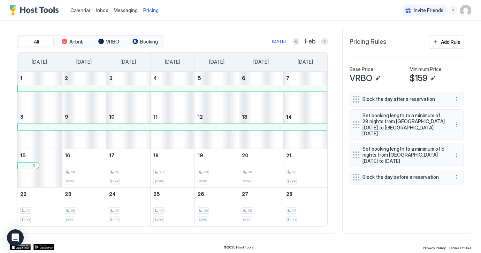
scroll to position [199, 0]
click at [296, 41] on button "Previous month" at bounding box center [295, 41] width 7 height 7
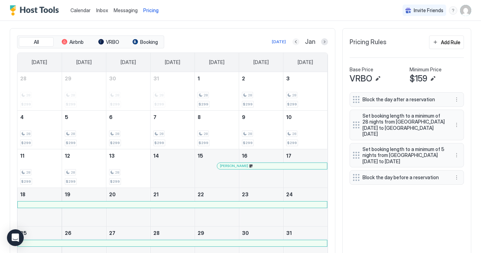
scroll to position [185, 0]
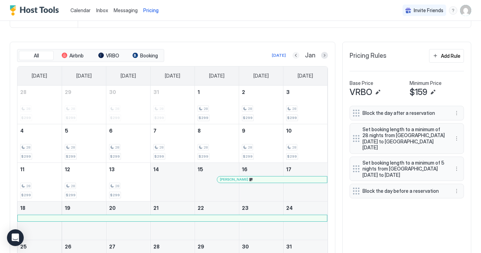
click at [295, 54] on button "Previous month" at bounding box center [295, 55] width 7 height 7
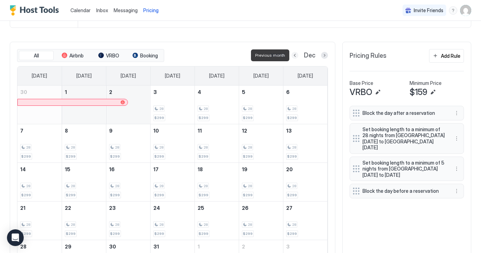
click at [295, 54] on button "Previous month" at bounding box center [294, 55] width 7 height 7
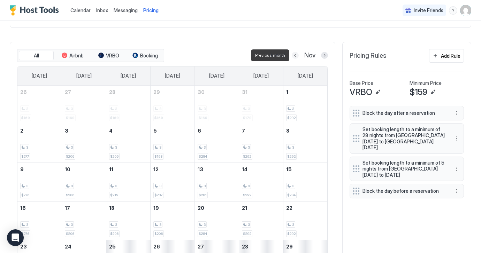
click at [295, 54] on button "Previous month" at bounding box center [295, 55] width 7 height 7
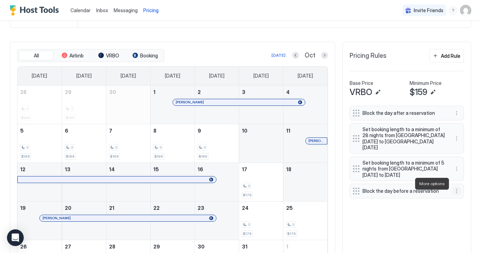
click at [457, 187] on button "More options" at bounding box center [456, 191] width 8 height 8
click at [426, 194] on span "Edit" at bounding box center [425, 193] width 8 height 5
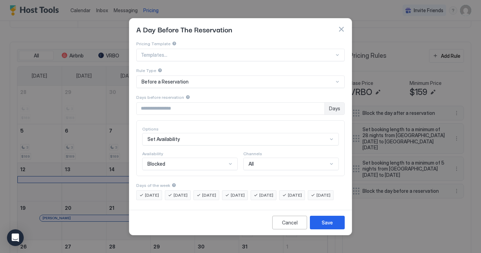
click at [317, 103] on input "*" at bounding box center [231, 109] width 188 height 12
click at [138, 103] on input "*" at bounding box center [231, 109] width 188 height 12
type input "*"
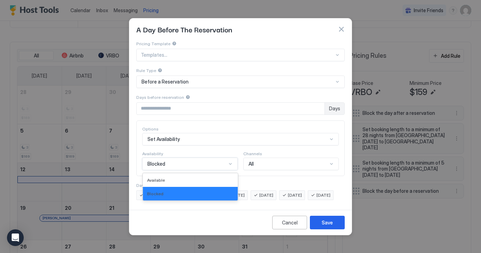
click at [230, 161] on div at bounding box center [230, 164] width 6 height 6
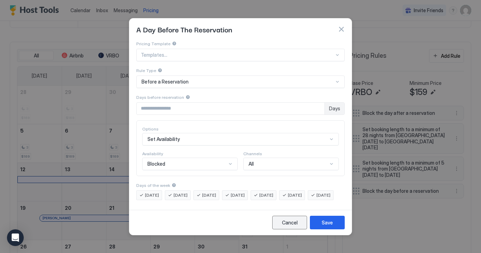
click at [289, 226] on div "Cancel" at bounding box center [290, 222] width 16 height 7
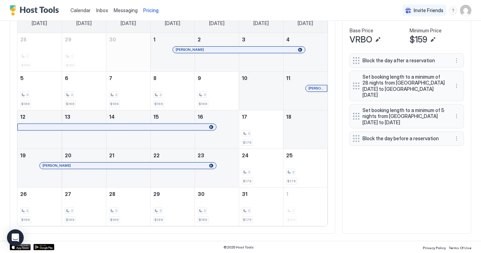
scroll to position [237, 0]
click at [458, 135] on button "More options" at bounding box center [456, 139] width 8 height 8
click at [418, 164] on div "Delete" at bounding box center [424, 163] width 21 height 5
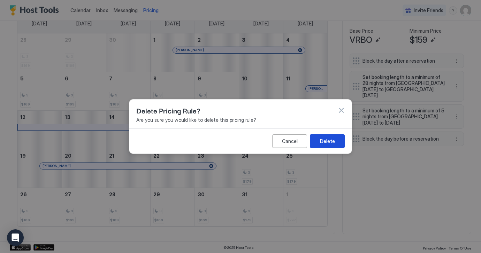
click at [327, 146] on button "Delete" at bounding box center [327, 141] width 35 height 14
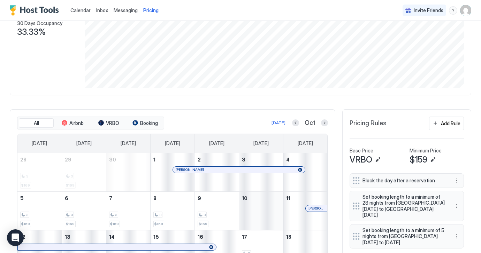
scroll to position [122, 0]
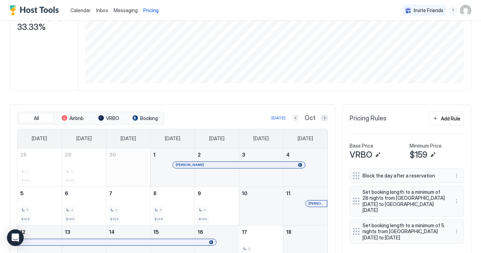
click at [296, 121] on button "Previous month" at bounding box center [295, 118] width 7 height 7
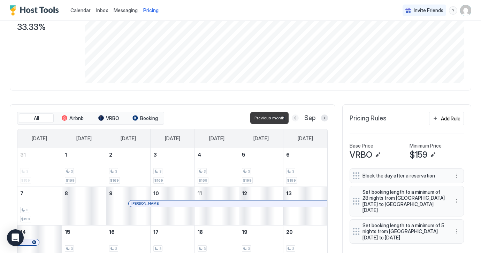
click at [296, 117] on button "Previous month" at bounding box center [295, 118] width 7 height 7
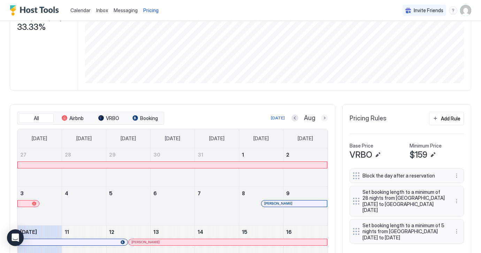
click at [323, 118] on button "Next month" at bounding box center [324, 118] width 7 height 7
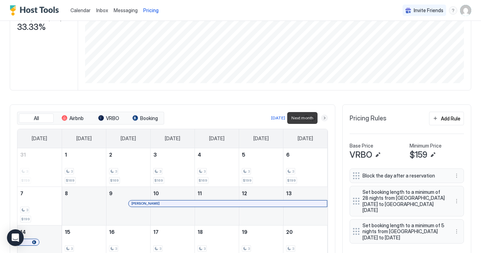
click at [323, 118] on button "Next month" at bounding box center [324, 118] width 7 height 7
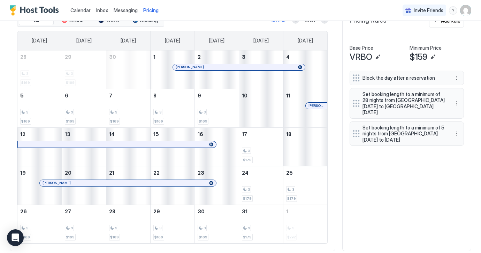
scroll to position [215, 0]
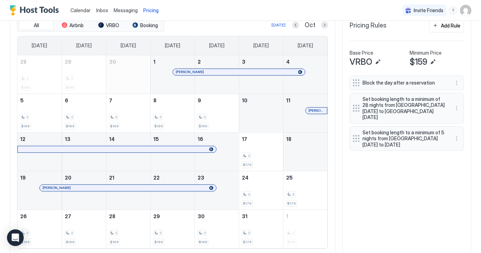
click at [84, 9] on span "Calendar" at bounding box center [80, 10] width 20 height 6
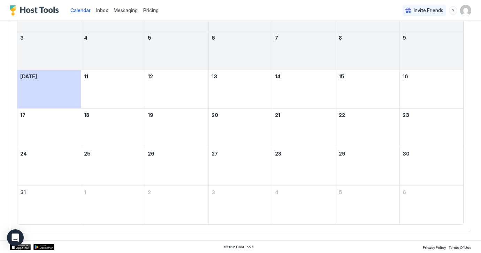
scroll to position [48, 0]
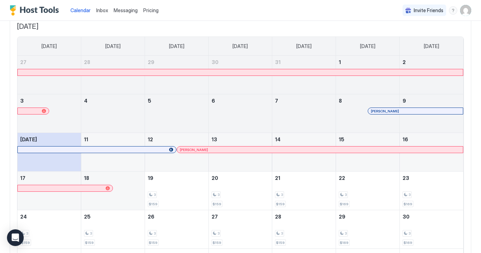
click at [149, 10] on span "Pricing" at bounding box center [150, 10] width 15 height 6
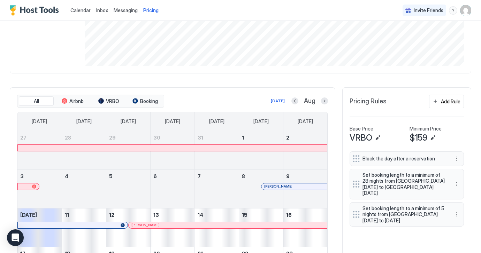
scroll to position [154, 0]
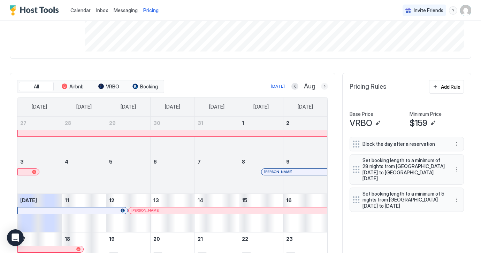
click at [324, 85] on button "Next month" at bounding box center [324, 86] width 7 height 7
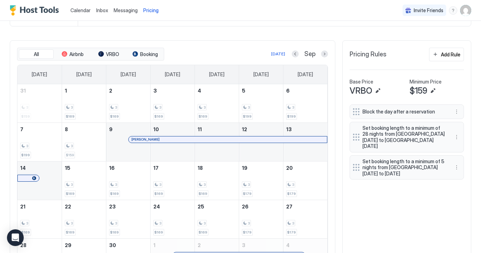
scroll to position [183, 0]
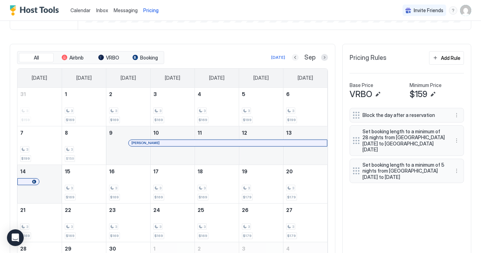
click at [295, 56] on button "Previous month" at bounding box center [295, 57] width 7 height 7
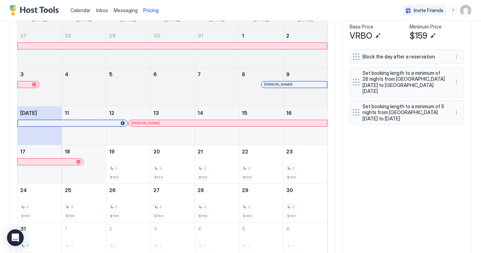
scroll to position [199, 0]
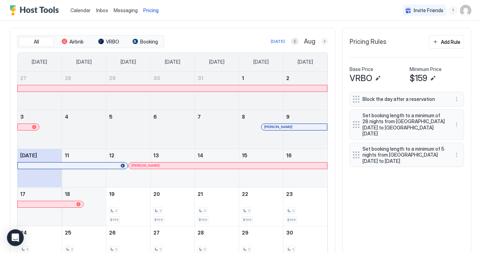
click at [325, 41] on button "Next month" at bounding box center [324, 41] width 7 height 7
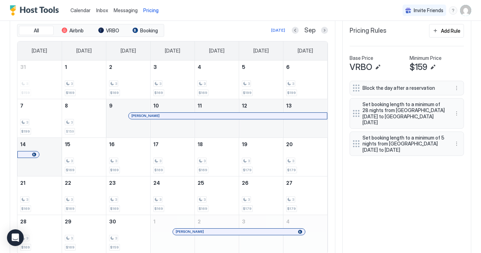
scroll to position [208, 0]
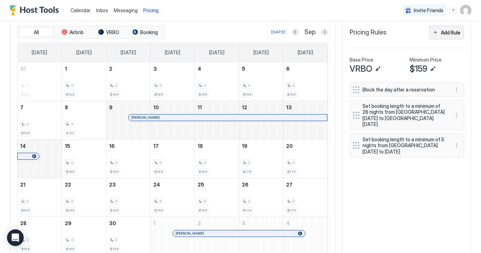
click at [436, 33] on button "Add Rule" at bounding box center [446, 33] width 35 height 14
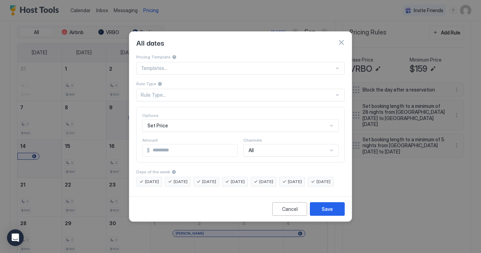
click at [338, 92] on div at bounding box center [337, 95] width 6 height 6
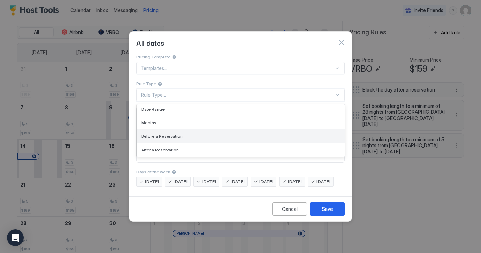
click at [177, 134] on span "Before a Reservation" at bounding box center [161, 136] width 41 height 5
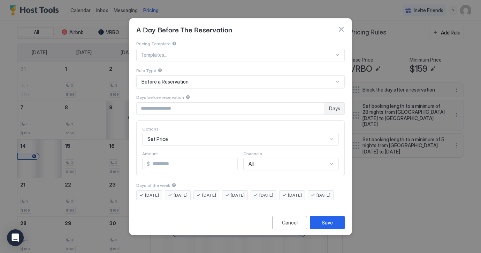
type input "*"
click at [319, 103] on input "*" at bounding box center [231, 109] width 188 height 12
click at [326, 226] on div "Save" at bounding box center [327, 222] width 11 height 7
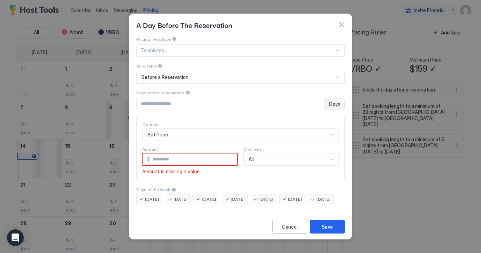
click at [330, 132] on div at bounding box center [332, 135] width 6 height 6
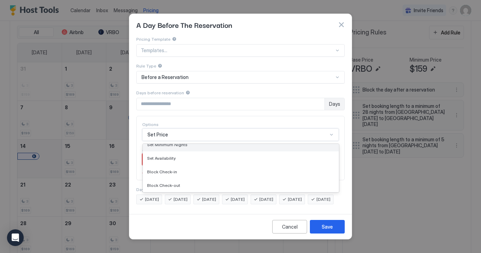
scroll to position [183, 0]
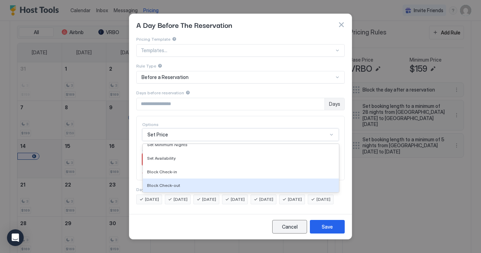
click at [289, 231] on div "Cancel" at bounding box center [290, 226] width 16 height 7
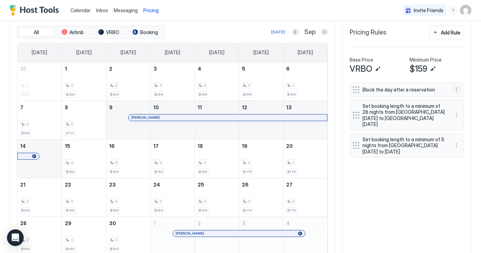
click at [456, 89] on button "More options" at bounding box center [456, 90] width 8 height 8
click at [424, 101] on span "Edit" at bounding box center [425, 99] width 8 height 5
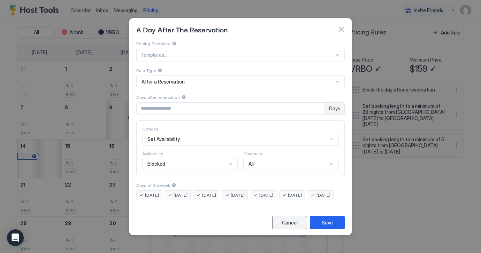
click at [289, 226] on div "Cancel" at bounding box center [290, 222] width 16 height 7
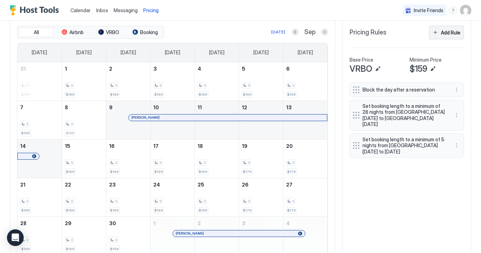
click at [436, 34] on button "Add Rule" at bounding box center [446, 33] width 35 height 14
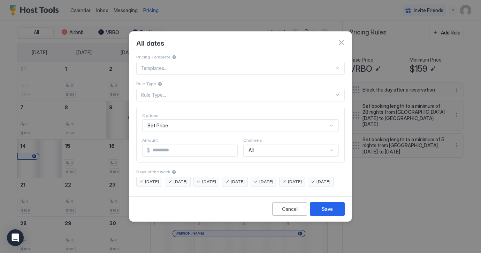
click at [339, 92] on div at bounding box center [337, 95] width 6 height 6
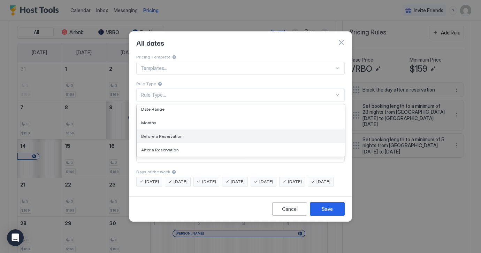
click at [253, 134] on div "Before a Reservation" at bounding box center [240, 136] width 199 height 5
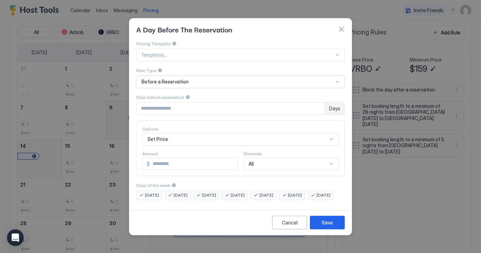
click at [318, 104] on input "*" at bounding box center [231, 109] width 188 height 12
click at [327, 226] on div "Save" at bounding box center [327, 222] width 11 height 7
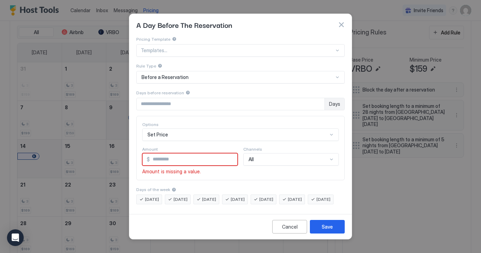
click at [318, 98] on input "*" at bounding box center [231, 104] width 188 height 12
type input "*"
click at [318, 98] on input "*" at bounding box center [231, 104] width 188 height 12
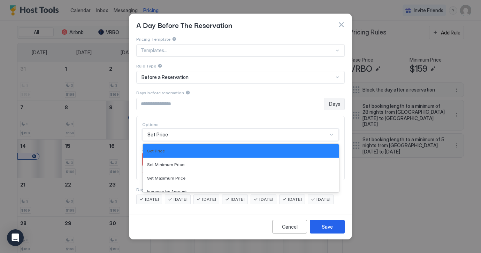
click at [333, 132] on div at bounding box center [332, 135] width 6 height 6
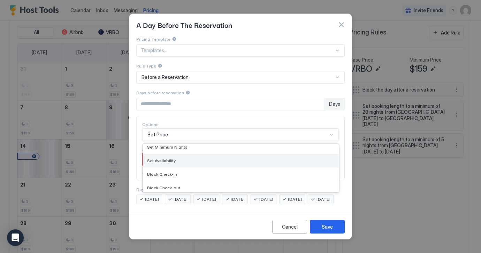
scroll to position [181, 0]
click at [189, 157] on div "Set Availability" at bounding box center [240, 159] width 187 height 5
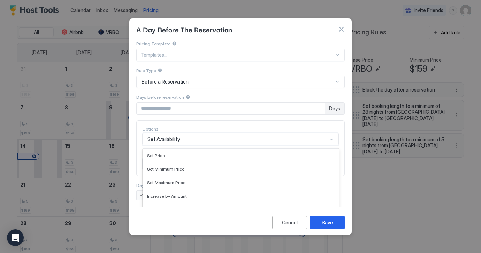
scroll to position [34, 0]
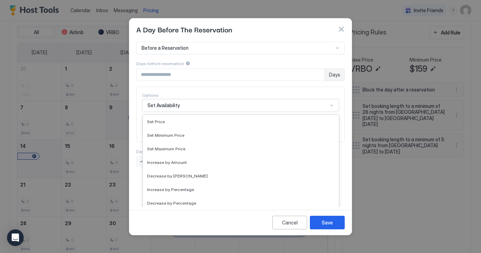
click at [332, 112] on div "option Set Availability, selected. Set Availability selected, 15 of 17. 17 resu…" at bounding box center [240, 105] width 196 height 13
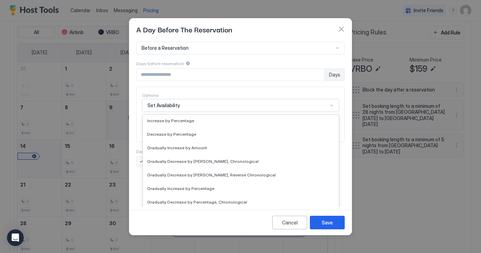
scroll to position [126, 0]
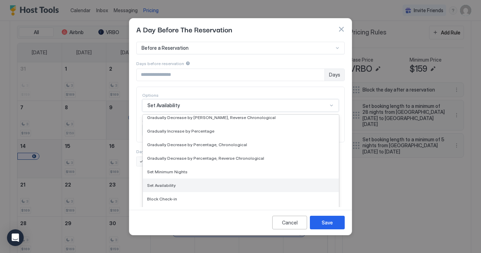
click at [225, 183] on div "Set Availability" at bounding box center [240, 185] width 187 height 5
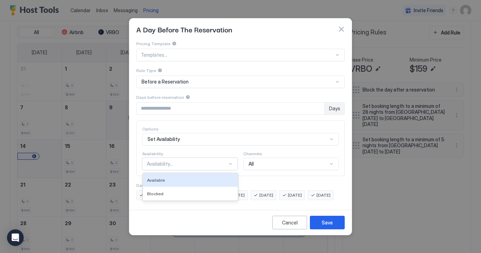
click at [231, 161] on div at bounding box center [230, 164] width 6 height 6
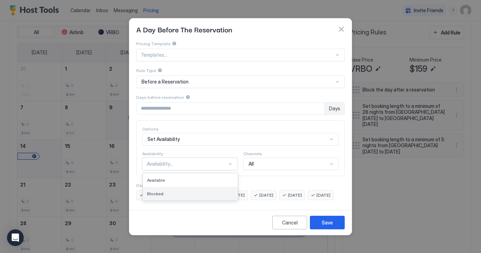
click at [175, 191] on div "Blocked" at bounding box center [190, 193] width 86 height 5
click at [326, 226] on div "Save" at bounding box center [327, 222] width 11 height 7
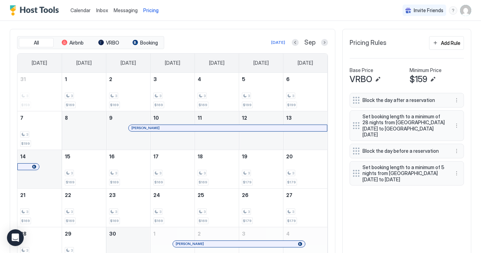
scroll to position [198, 0]
click at [323, 41] on button "Next month" at bounding box center [324, 42] width 7 height 7
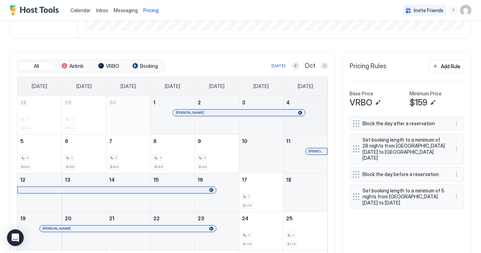
scroll to position [166, 0]
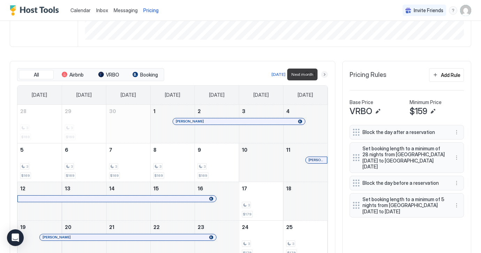
click at [324, 74] on button "Next month" at bounding box center [324, 74] width 7 height 7
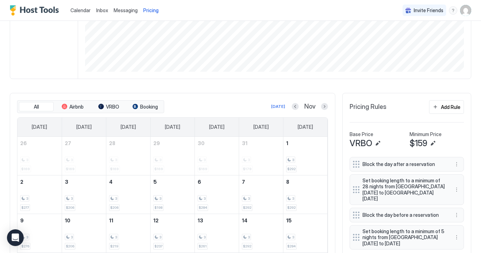
scroll to position [122, 0]
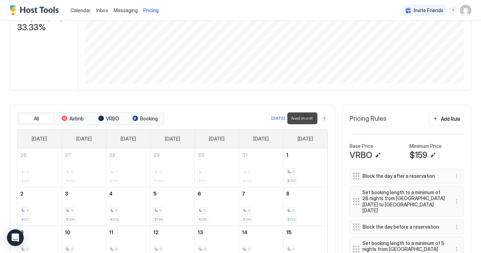
click at [325, 119] on button "Next month" at bounding box center [324, 118] width 7 height 7
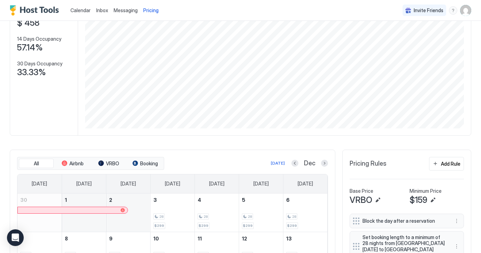
scroll to position [67, 0]
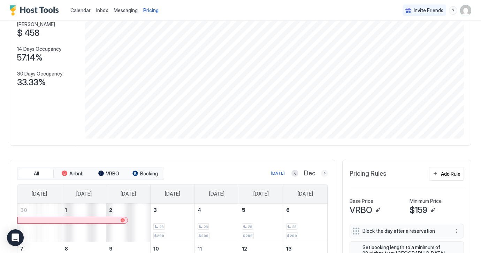
click at [323, 172] on button "Next month" at bounding box center [324, 173] width 7 height 7
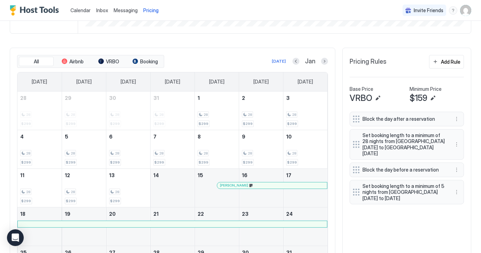
scroll to position [176, 0]
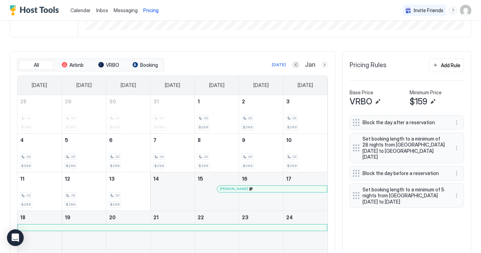
click at [323, 64] on button "Next month" at bounding box center [324, 64] width 7 height 7
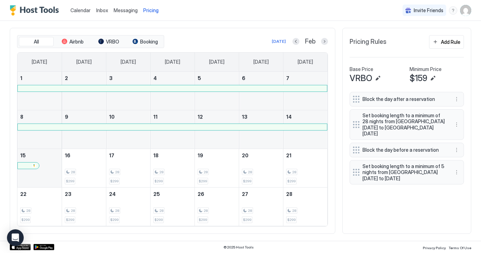
scroll to position [199, 0]
click at [324, 40] on button "Next month" at bounding box center [324, 41] width 7 height 7
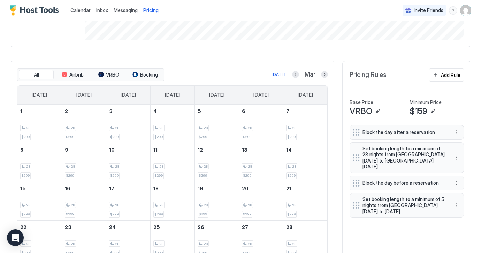
scroll to position [162, 0]
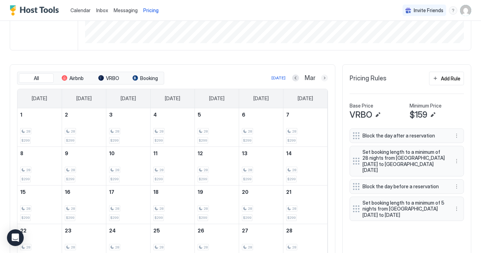
click at [324, 77] on button "Next month" at bounding box center [324, 78] width 7 height 7
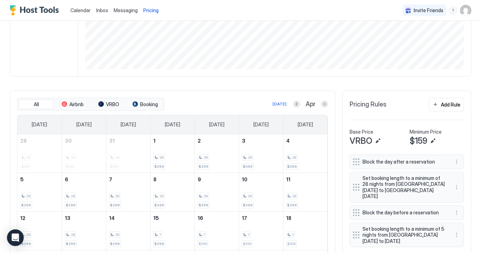
scroll to position [133, 0]
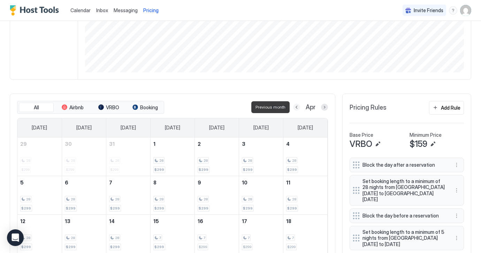
click at [296, 107] on button "Previous month" at bounding box center [296, 107] width 7 height 7
click at [296, 107] on button "Previous month" at bounding box center [295, 107] width 7 height 7
